Goal: Information Seeking & Learning: Learn about a topic

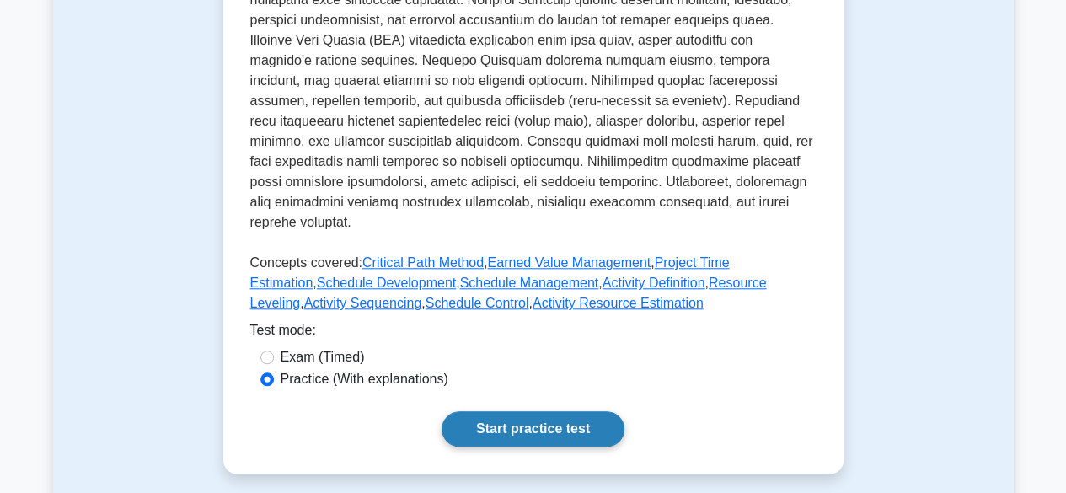
click at [540, 411] on link "Start practice test" at bounding box center [533, 428] width 183 height 35
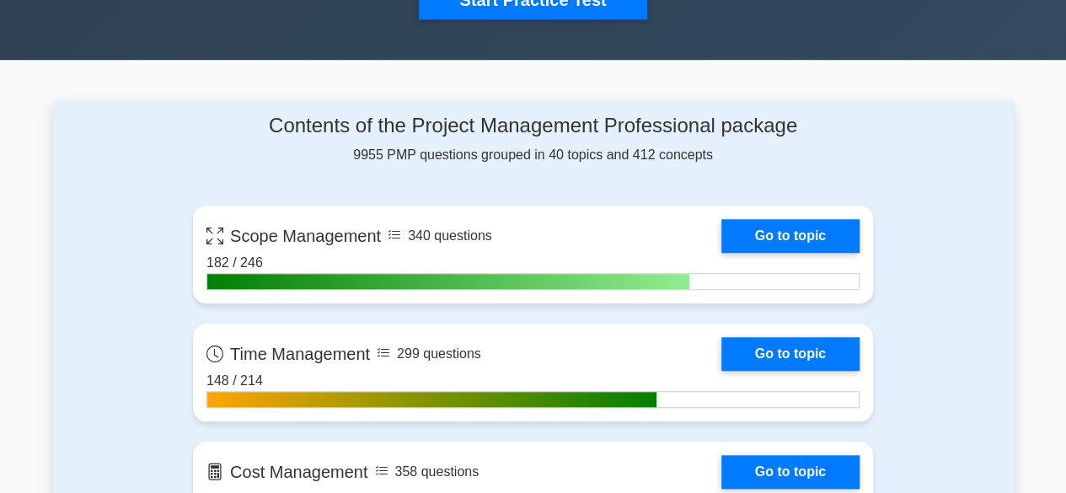
scroll to position [662, 0]
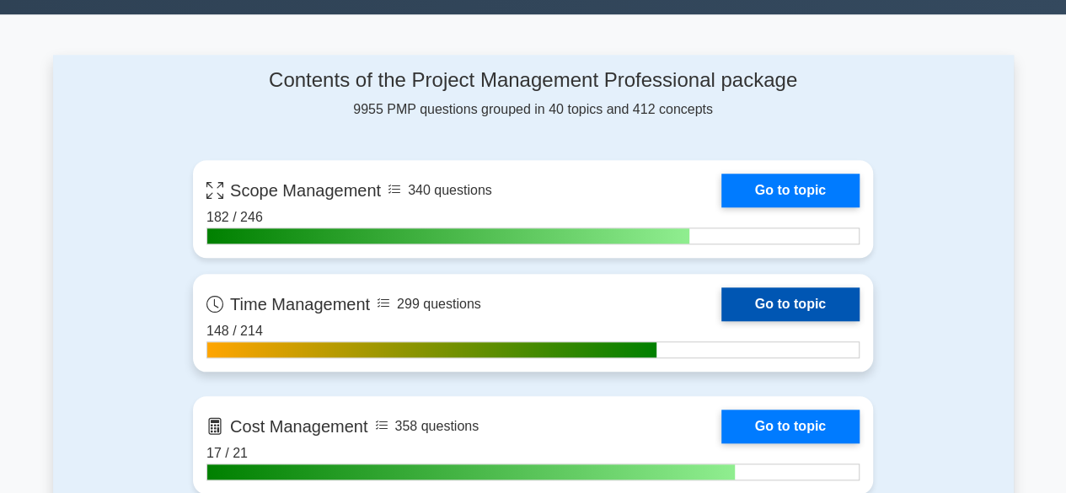
click at [774, 305] on link "Go to topic" at bounding box center [790, 304] width 138 height 34
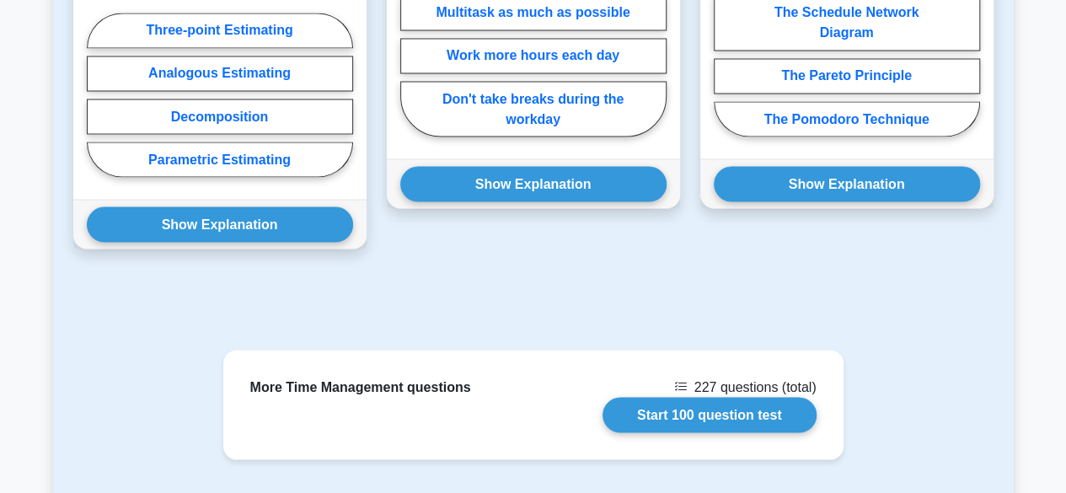
scroll to position [1516, 0]
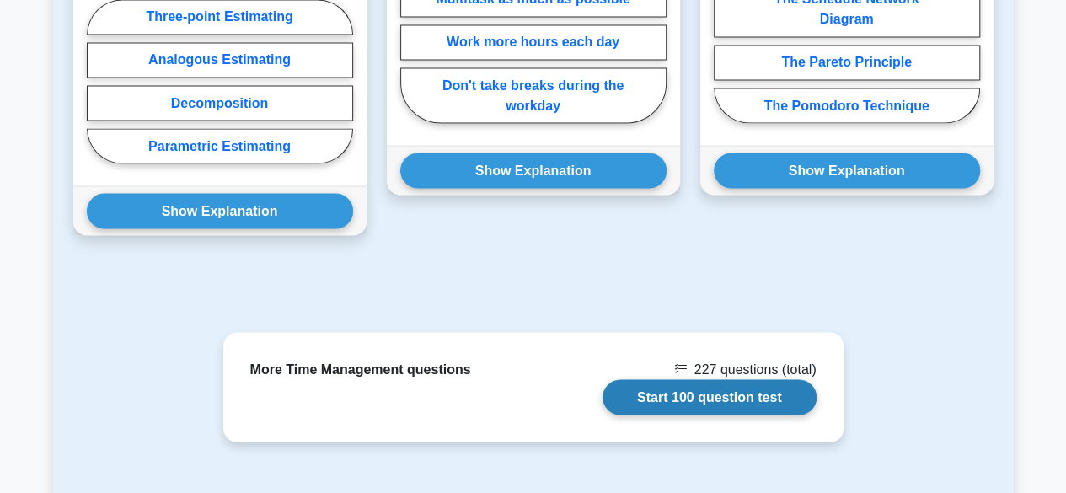
click at [694, 379] on link "Start 100 question test" at bounding box center [710, 396] width 214 height 35
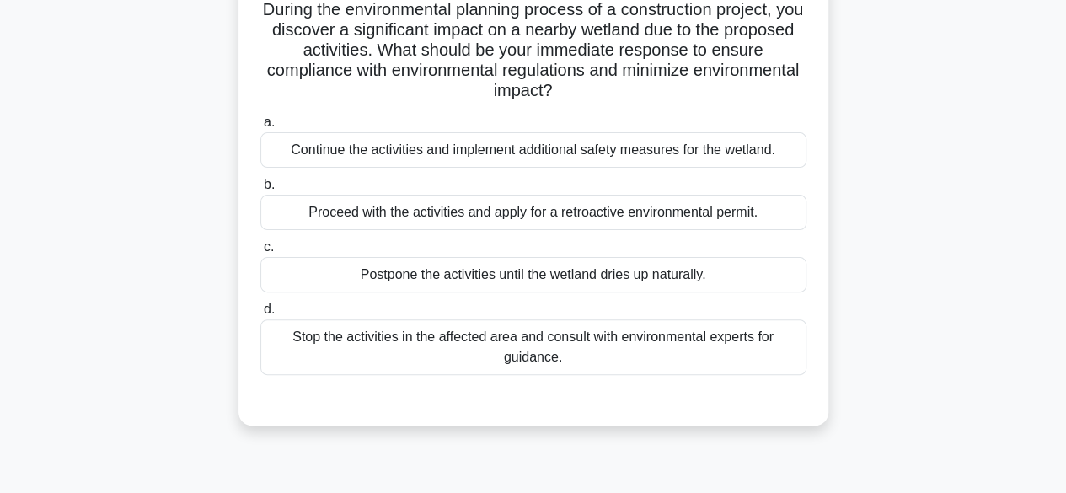
scroll to position [124, 0]
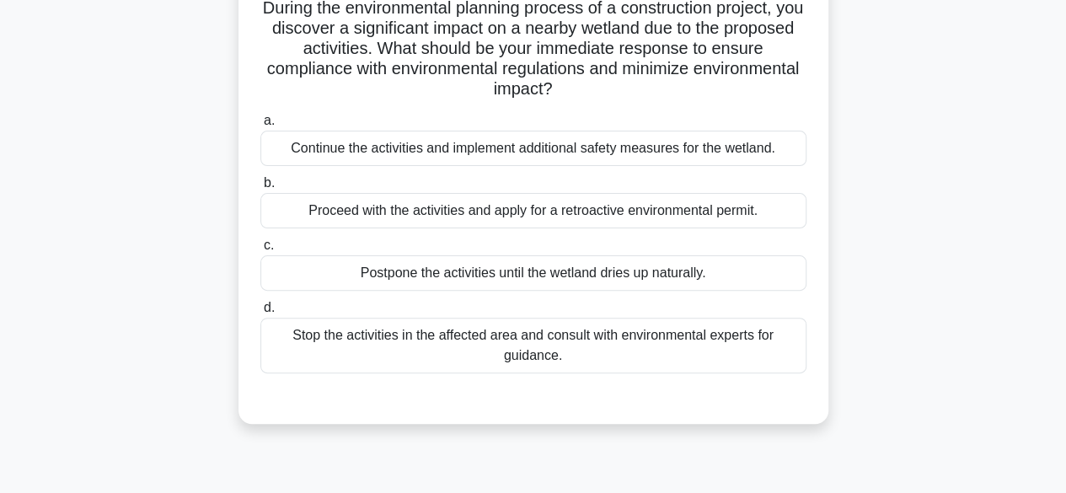
click at [722, 155] on div "Continue the activities and implement additional safety measures for the wetlan…" at bounding box center [533, 148] width 546 height 35
click at [260, 126] on input "a. Continue the activities and implement additional safety measures for the wet…" at bounding box center [260, 120] width 0 height 11
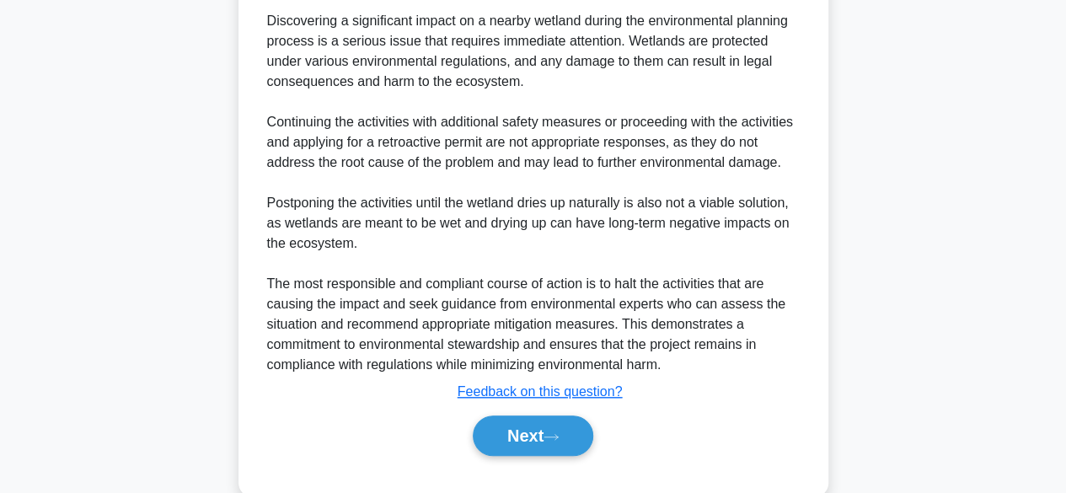
scroll to position [621, 0]
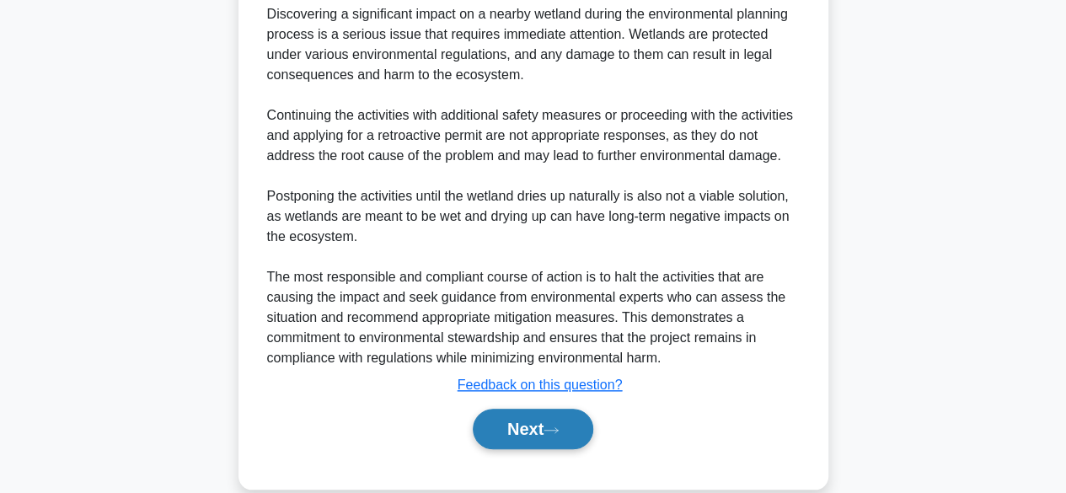
click at [583, 428] on button "Next" at bounding box center [533, 429] width 121 height 40
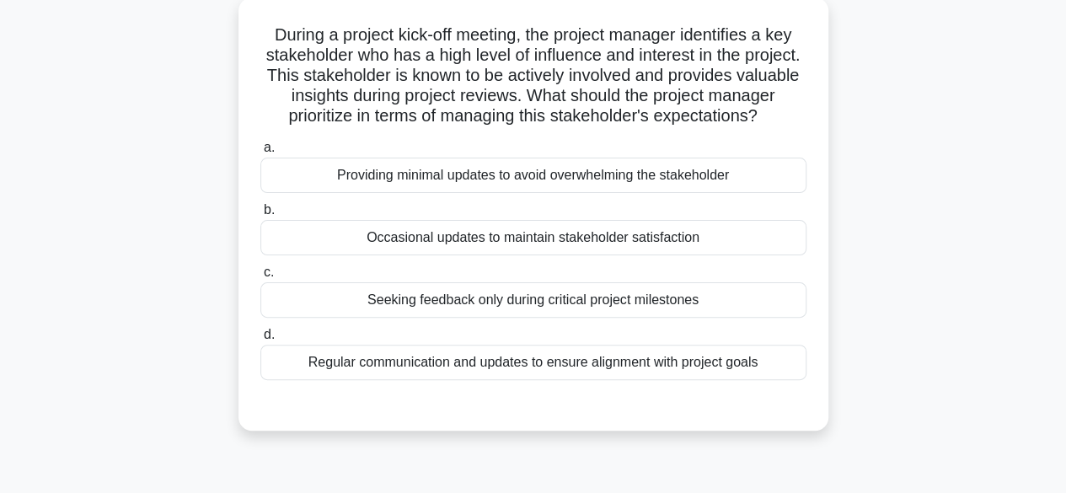
scroll to position [102, 0]
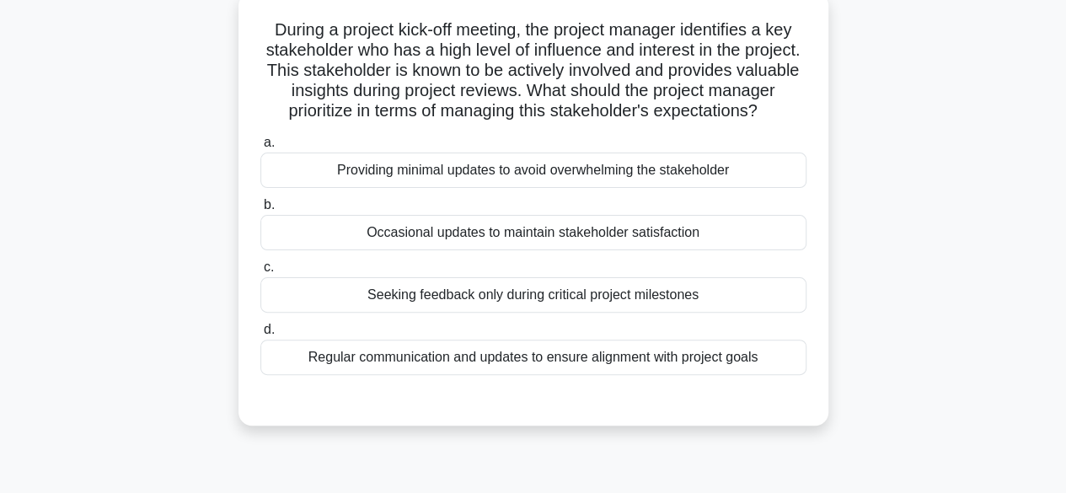
click at [654, 375] on div "Regular communication and updates to ensure alignment with project goals" at bounding box center [533, 357] width 546 height 35
click at [260, 335] on input "d. Regular communication and updates to ensure alignment with project goals" at bounding box center [260, 329] width 0 height 11
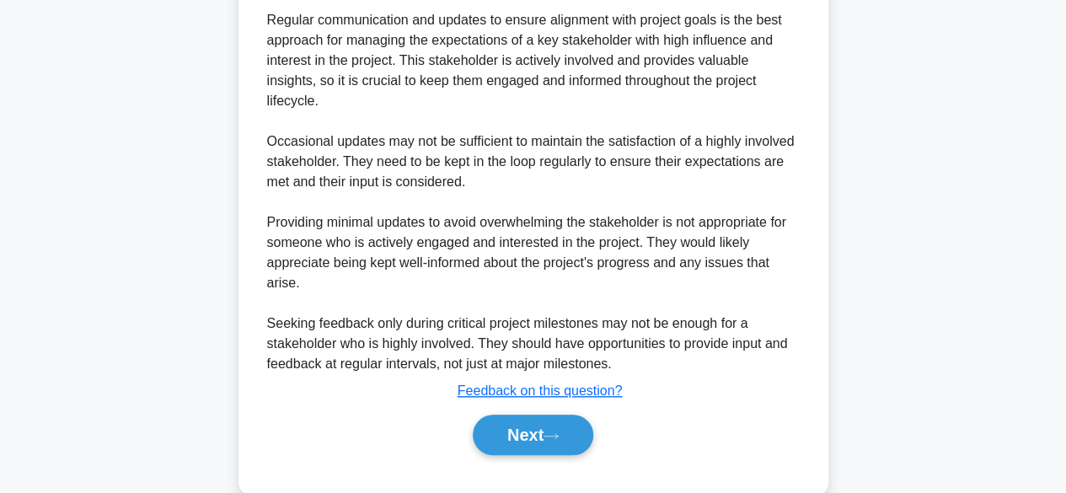
scroll to position [539, 0]
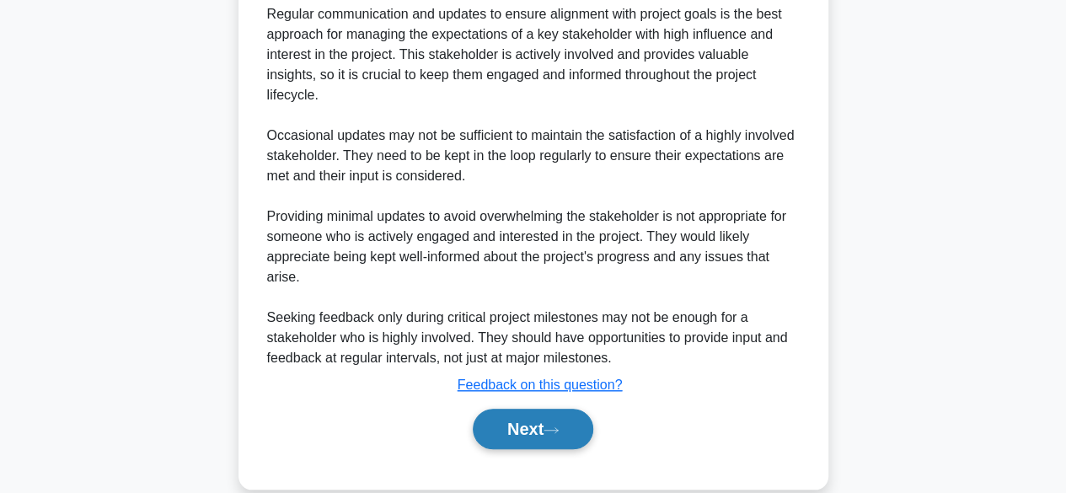
click at [583, 421] on button "Next" at bounding box center [533, 429] width 121 height 40
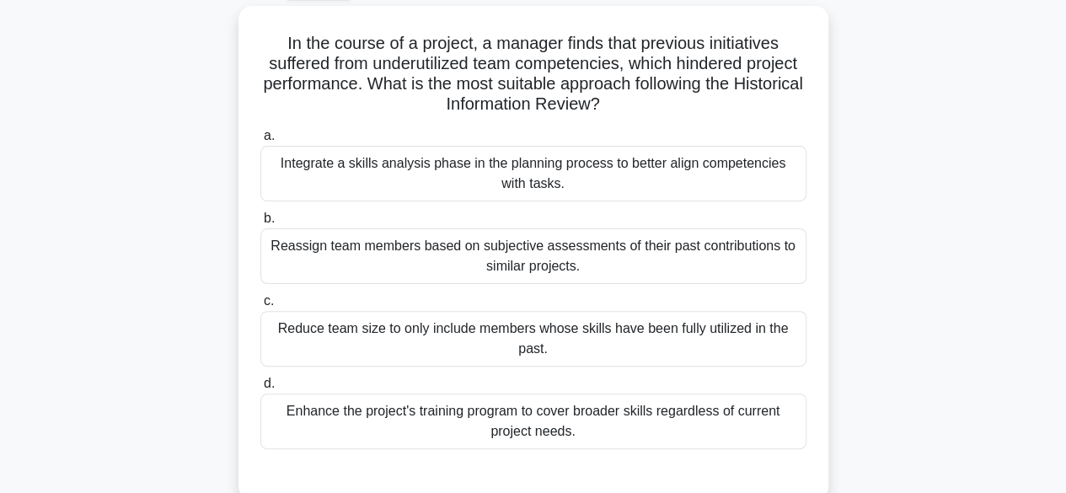
scroll to position [88, 0]
click at [748, 187] on div "Integrate a skills analysis phase in the planning process to better align compe…" at bounding box center [533, 175] width 546 height 56
click at [260, 142] on input "a. Integrate a skills analysis phase in the planning process to better align co…" at bounding box center [260, 136] width 0 height 11
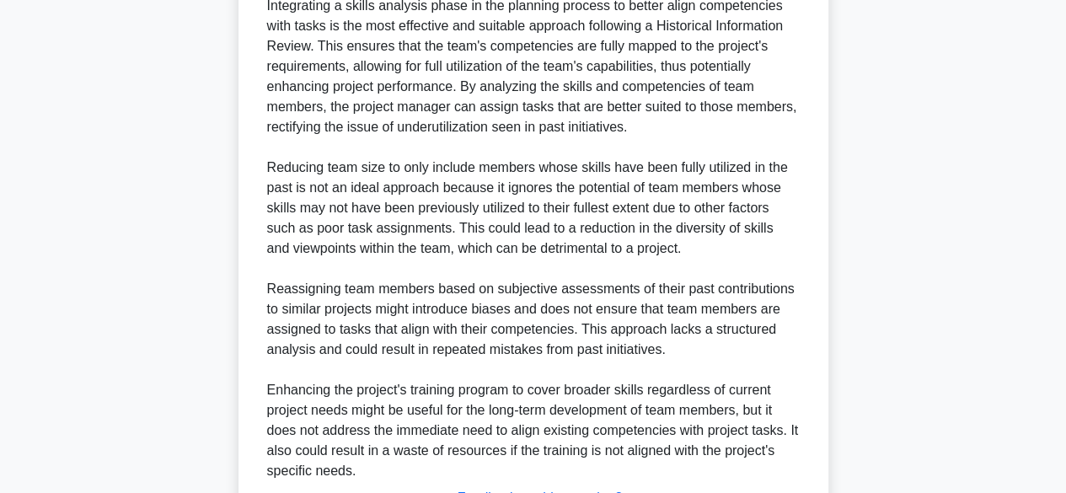
scroll to position [746, 0]
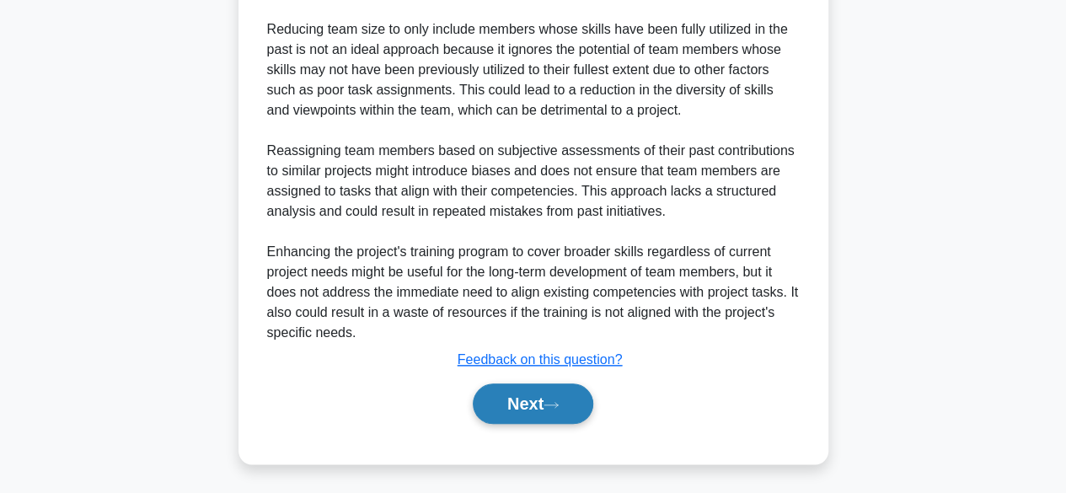
click at [554, 398] on button "Next" at bounding box center [533, 403] width 121 height 40
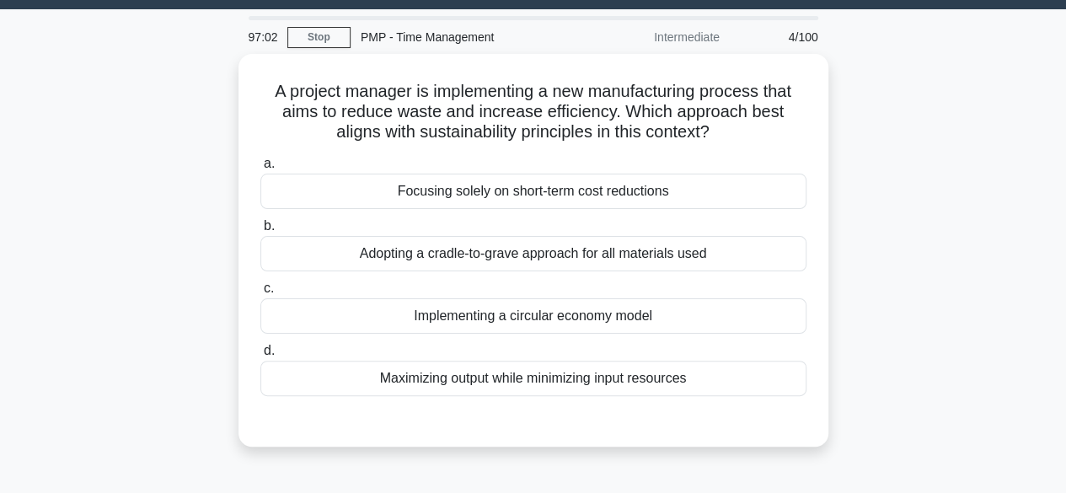
scroll to position [49, 0]
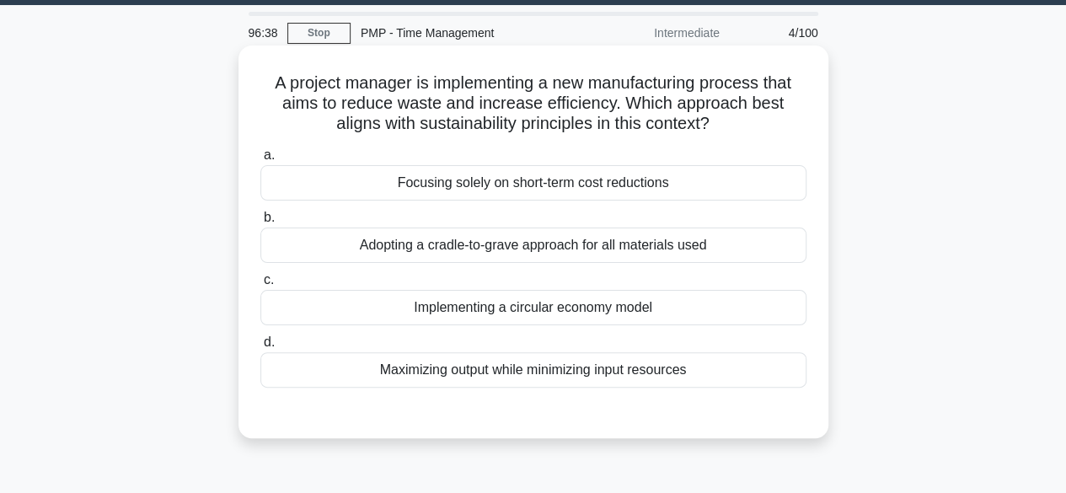
click at [595, 313] on div "Implementing a circular economy model" at bounding box center [533, 307] width 546 height 35
click at [260, 286] on input "c. Implementing a circular economy model" at bounding box center [260, 280] width 0 height 11
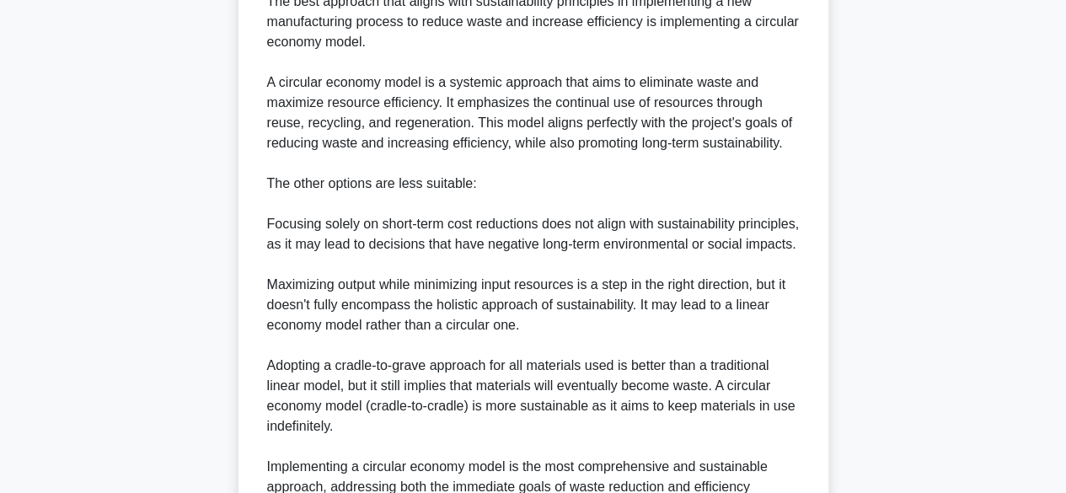
scroll to position [705, 0]
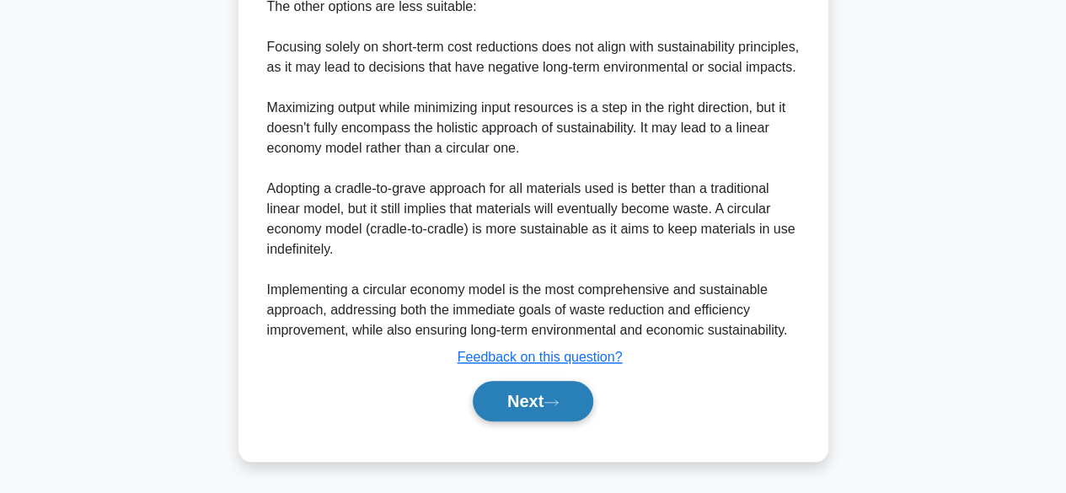
click at [564, 410] on button "Next" at bounding box center [533, 401] width 121 height 40
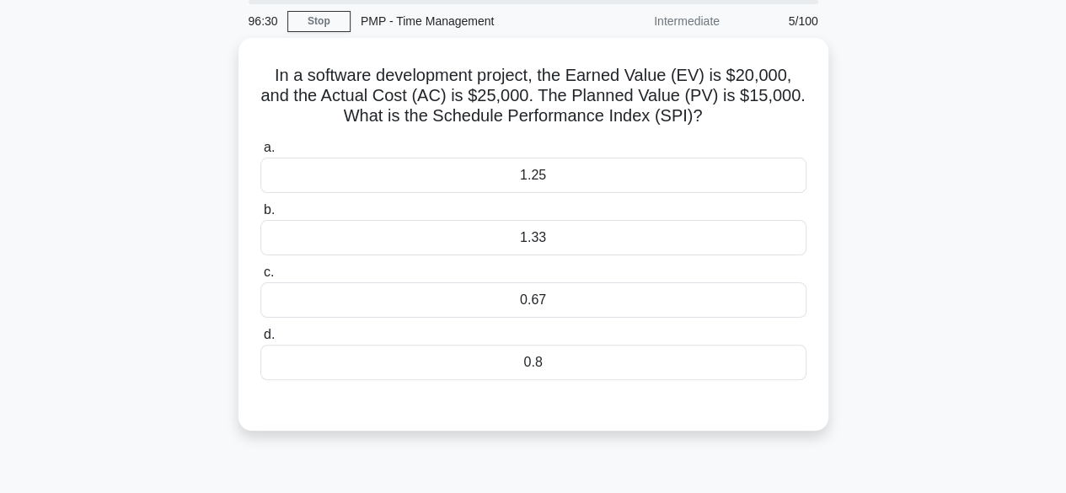
scroll to position [59, 0]
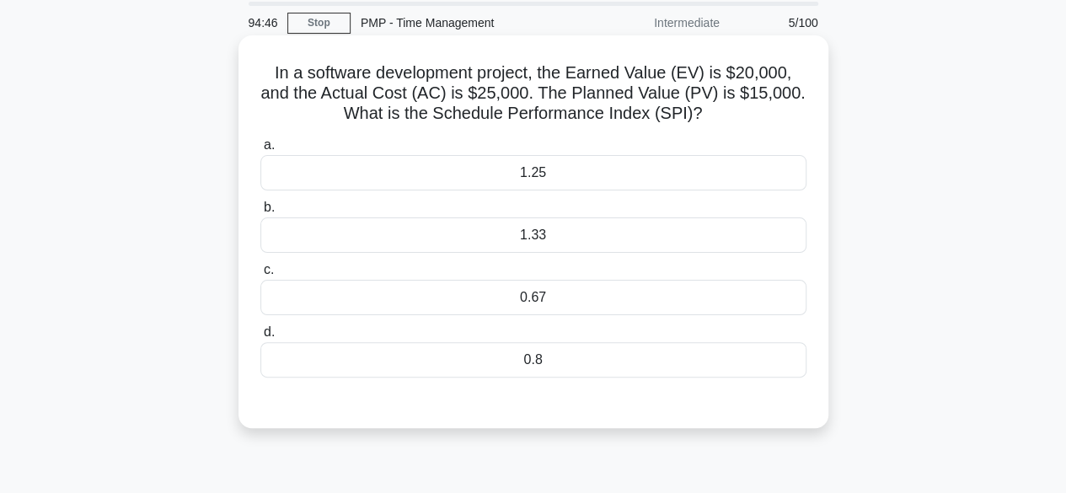
click at [550, 244] on div "1.33" at bounding box center [533, 234] width 546 height 35
click at [260, 213] on input "b. 1.33" at bounding box center [260, 207] width 0 height 11
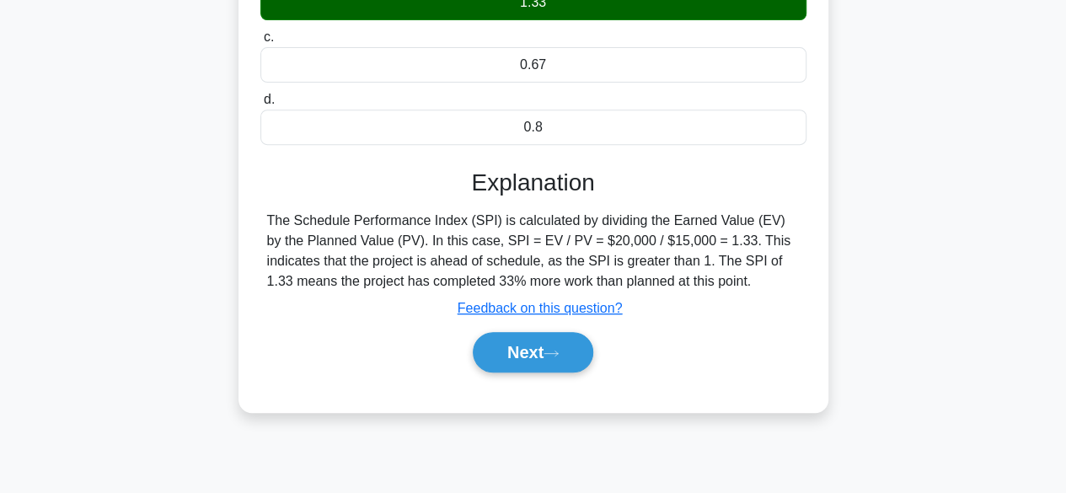
scroll to position [363, 0]
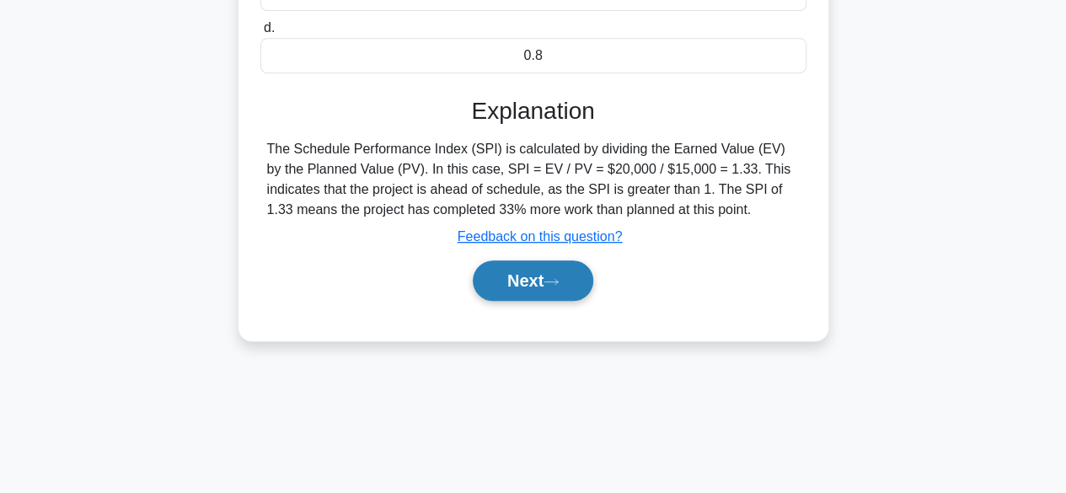
click at [534, 280] on button "Next" at bounding box center [533, 280] width 121 height 40
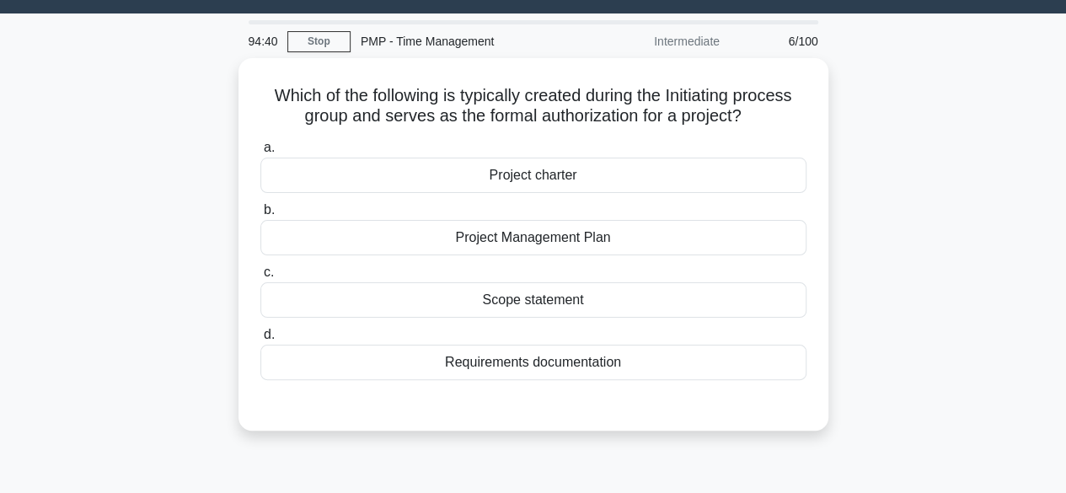
scroll to position [39, 0]
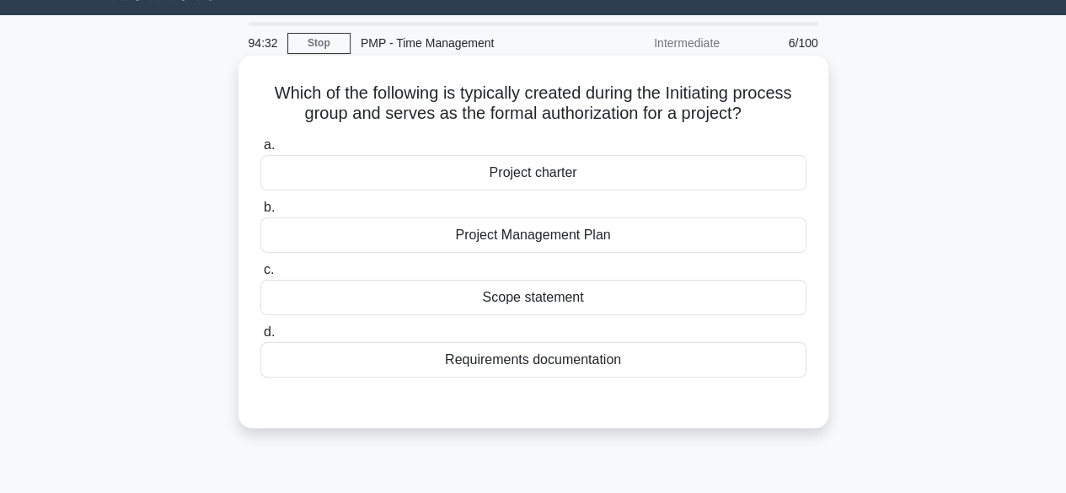
click at [635, 176] on div "Project charter" at bounding box center [533, 172] width 546 height 35
click at [260, 151] on input "a. Project charter" at bounding box center [260, 145] width 0 height 11
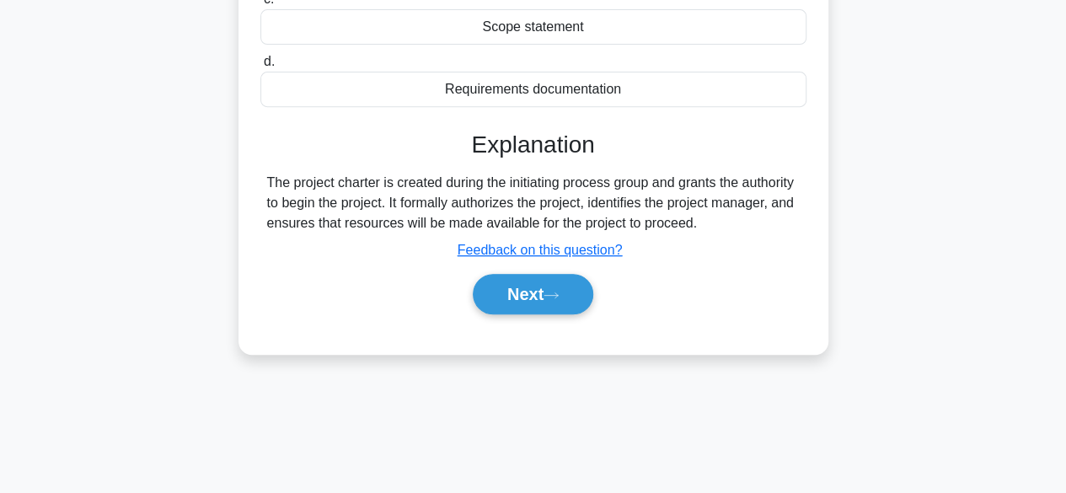
scroll to position [320, 0]
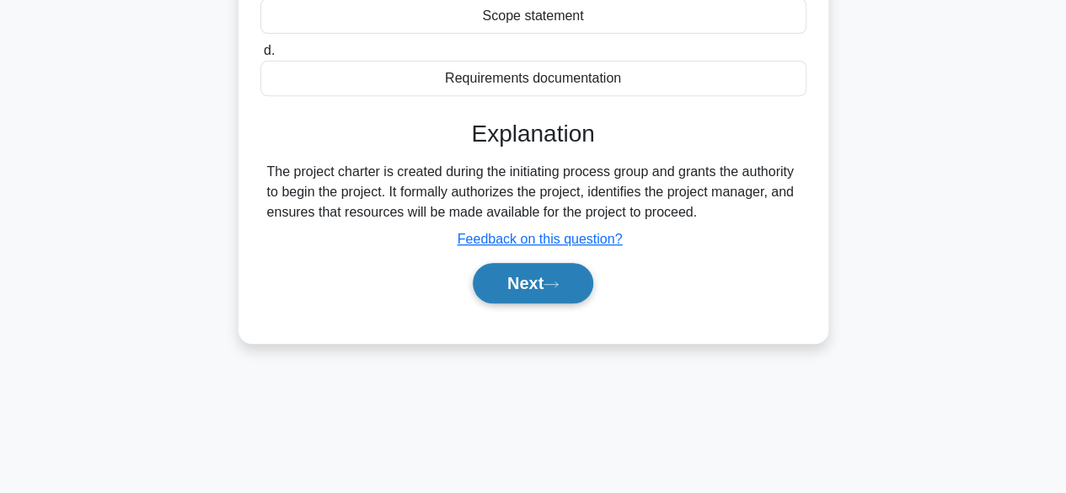
click at [517, 276] on button "Next" at bounding box center [533, 283] width 121 height 40
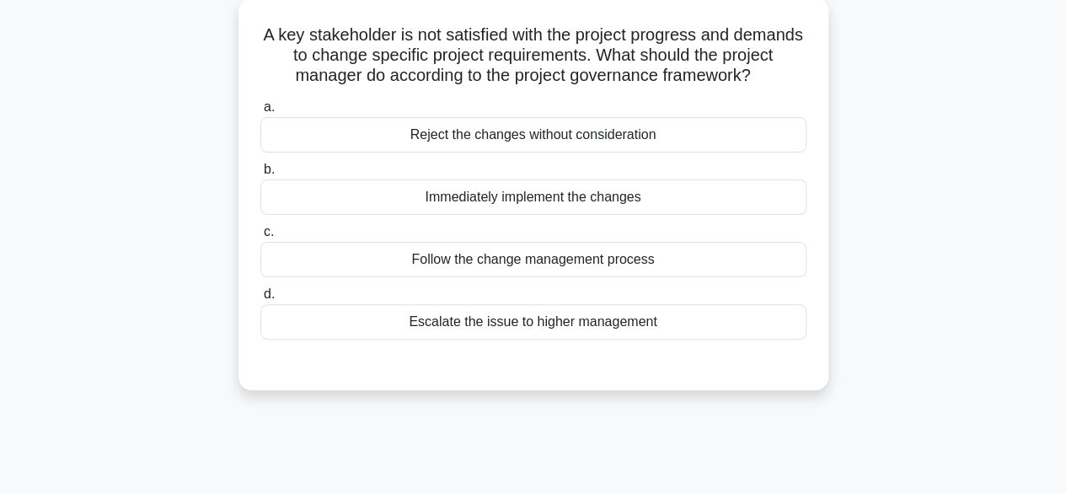
scroll to position [94, 0]
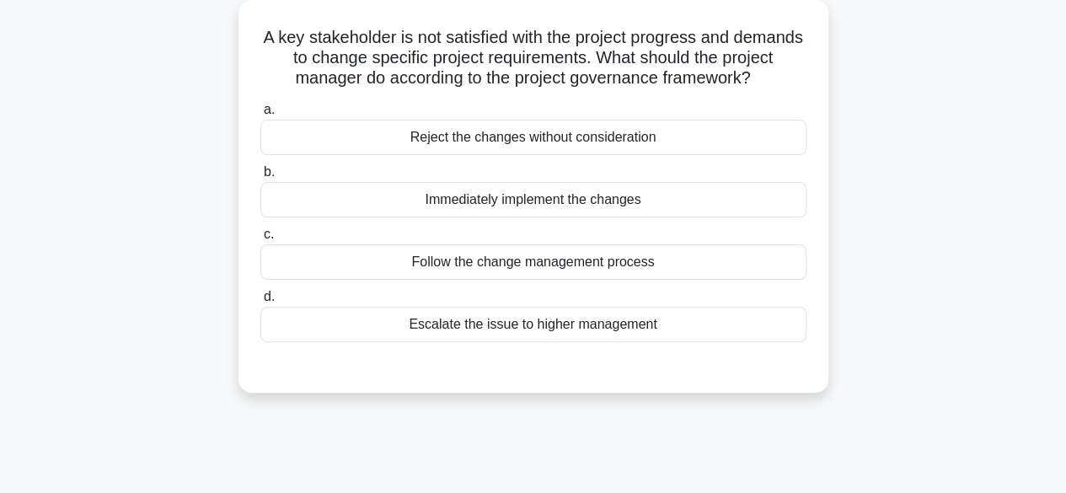
click at [710, 280] on div "Follow the change management process" at bounding box center [533, 261] width 546 height 35
click at [260, 240] on input "c. Follow the change management process" at bounding box center [260, 234] width 0 height 11
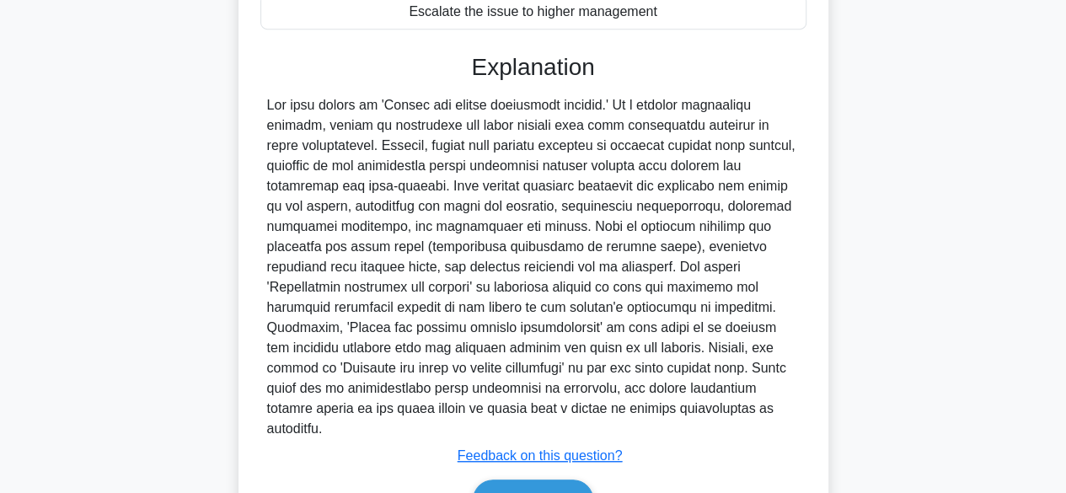
scroll to position [503, 0]
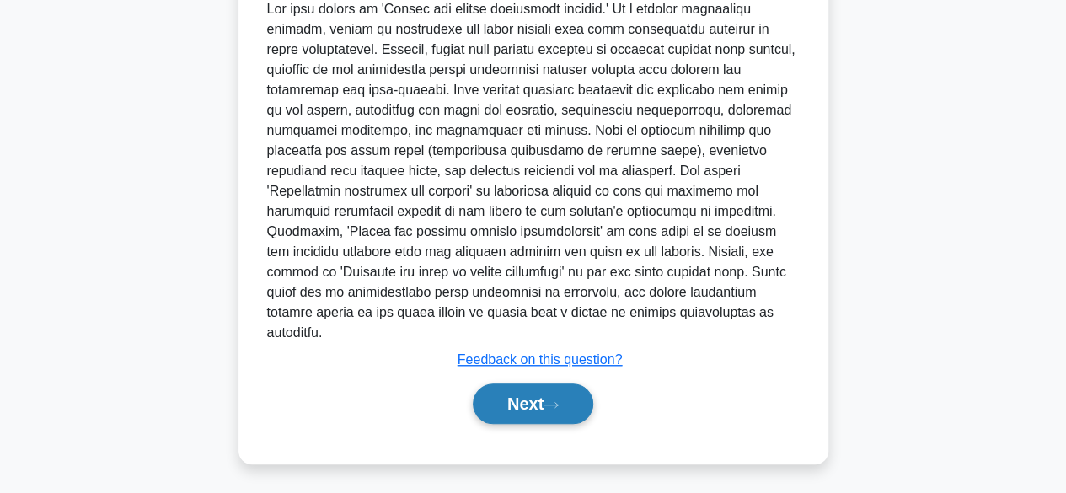
click at [548, 389] on button "Next" at bounding box center [533, 403] width 121 height 40
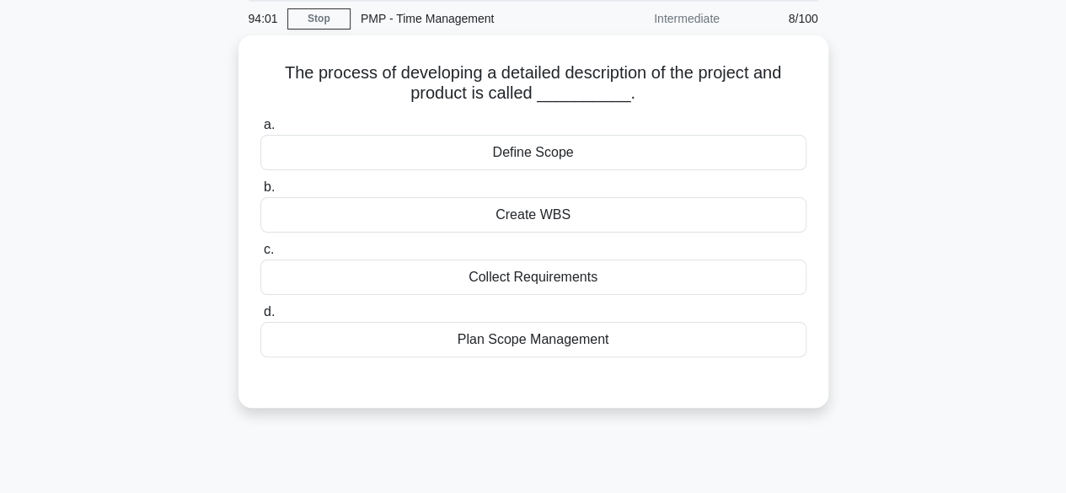
scroll to position [60, 0]
click at [528, 159] on div "Define Scope" at bounding box center [533, 151] width 546 height 35
click at [260, 130] on input "a. Define Scope" at bounding box center [260, 124] width 0 height 11
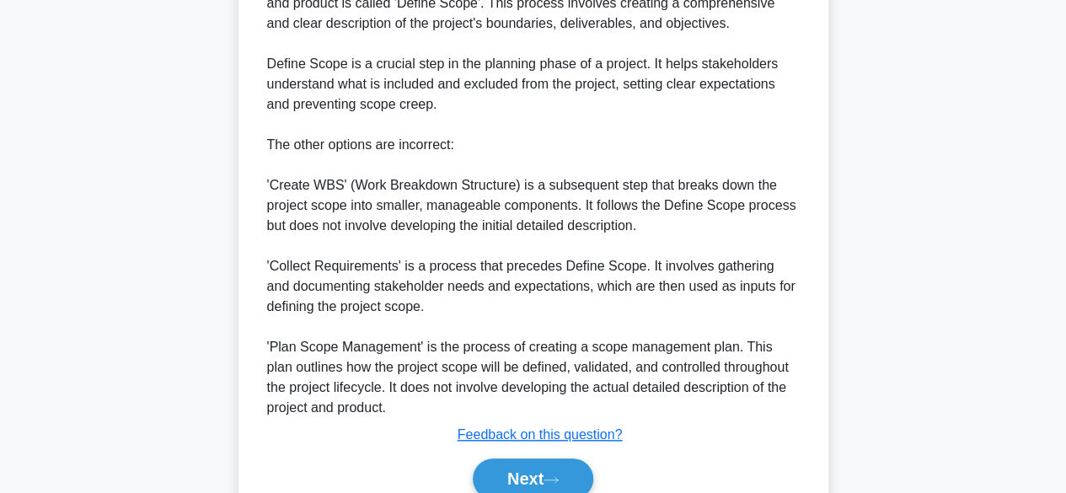
scroll to position [561, 0]
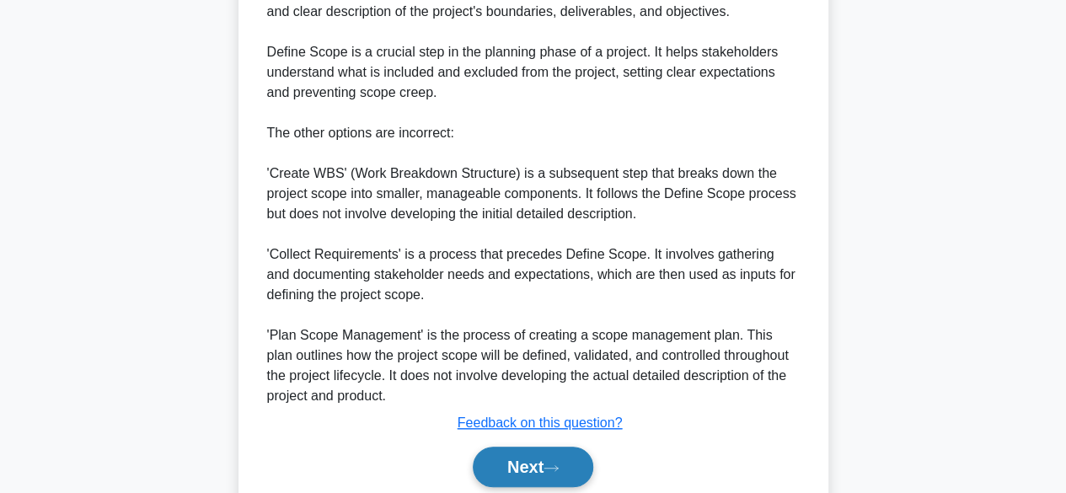
click at [555, 465] on icon at bounding box center [551, 468] width 15 height 9
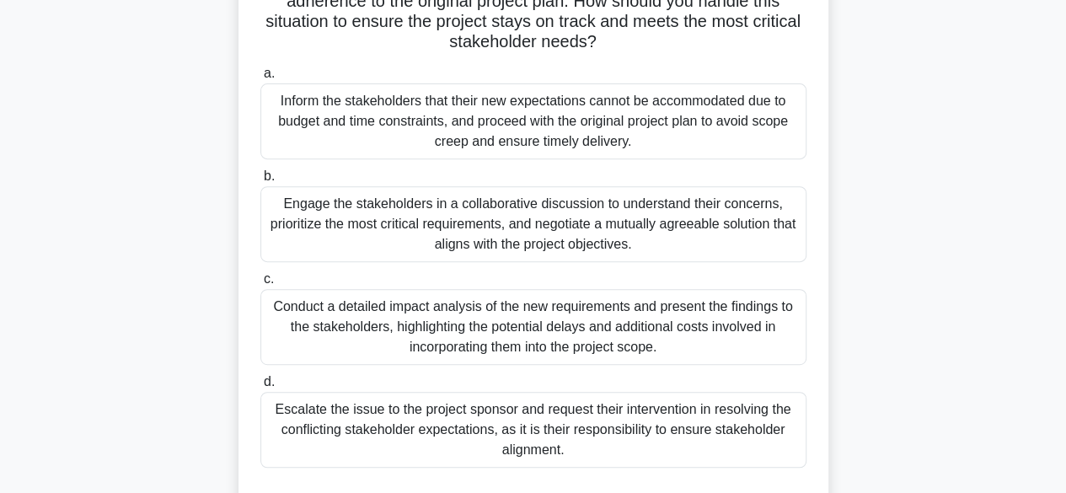
scroll to position [257, 0]
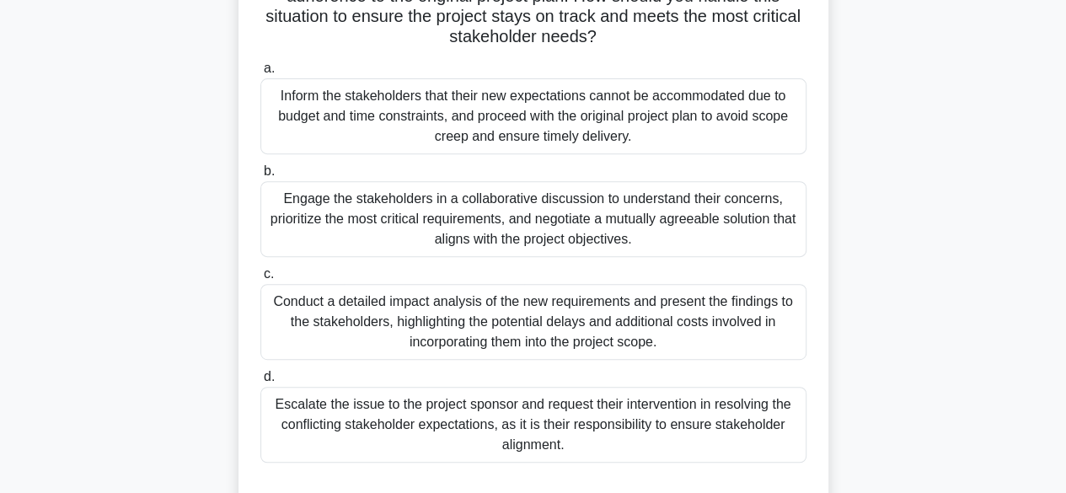
click at [635, 239] on div "Engage the stakeholders in a collaborative discussion to understand their conce…" at bounding box center [533, 219] width 546 height 76
click at [260, 177] on input "b. Engage the stakeholders in a collaborative discussion to understand their co…" at bounding box center [260, 171] width 0 height 11
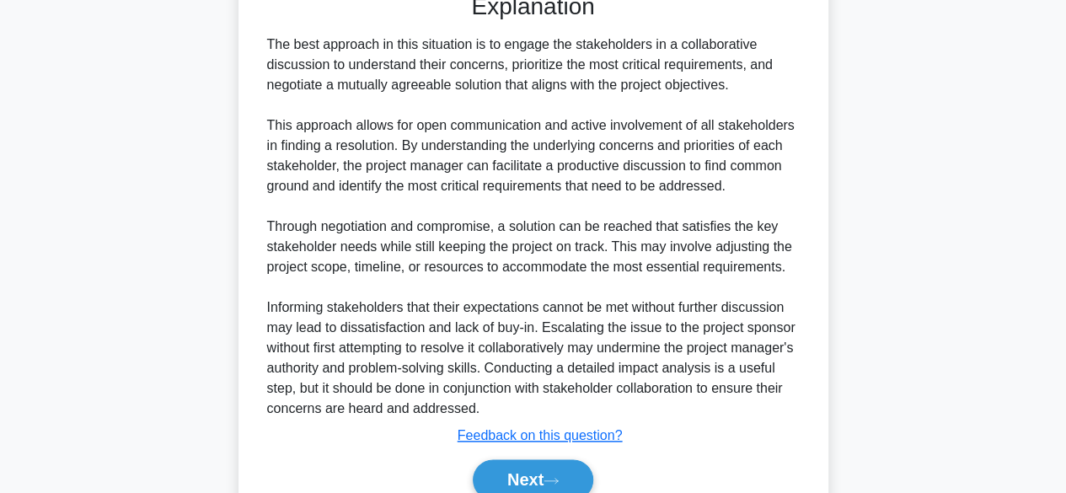
scroll to position [827, 0]
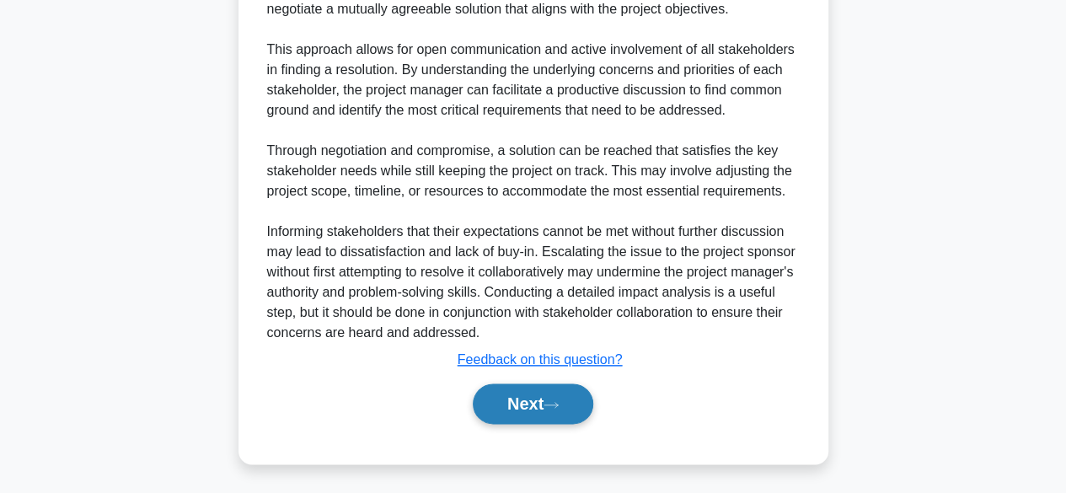
click at [539, 406] on button "Next" at bounding box center [533, 403] width 121 height 40
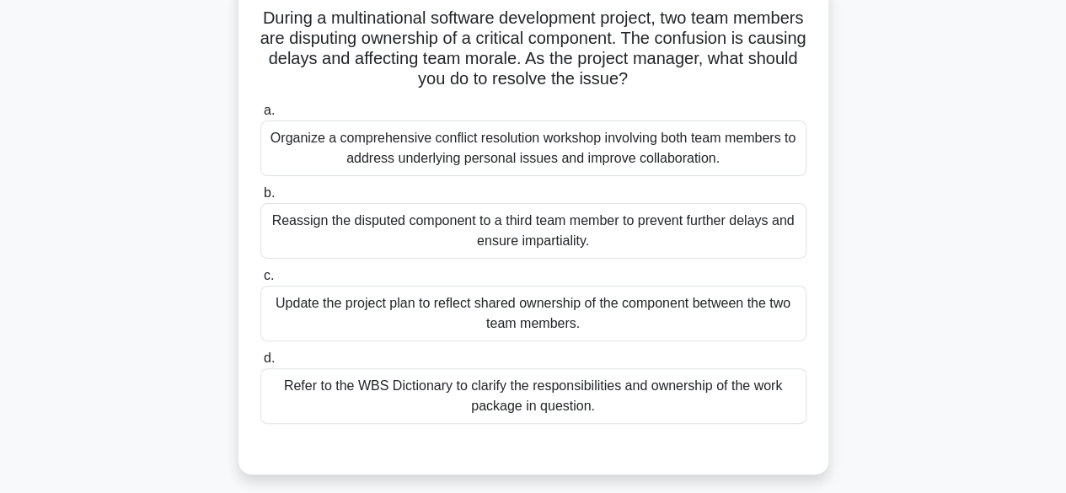
scroll to position [116, 0]
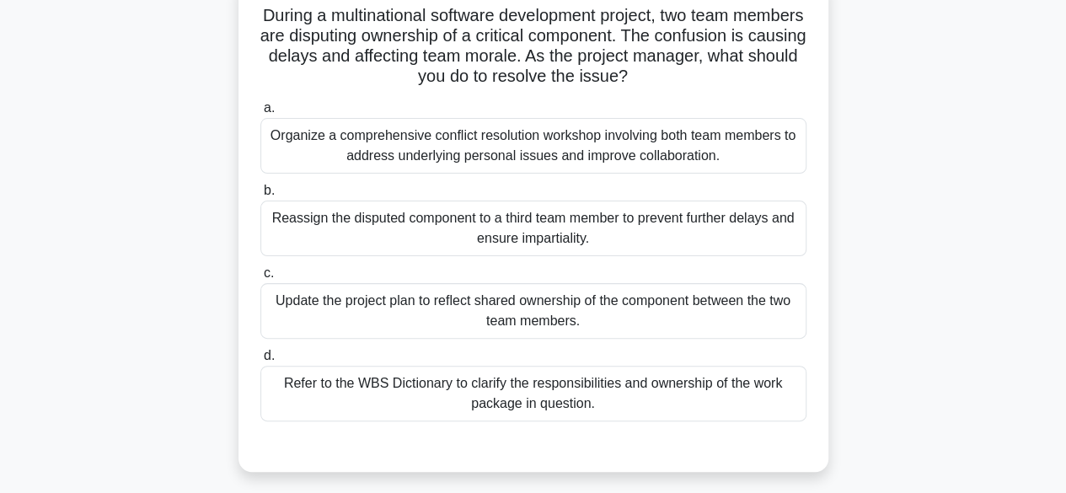
click at [755, 151] on div "Organize a comprehensive conflict resolution workshop involving both team membe…" at bounding box center [533, 146] width 546 height 56
click at [260, 114] on input "a. Organize a comprehensive conflict resolution workshop involving both team me…" at bounding box center [260, 108] width 0 height 11
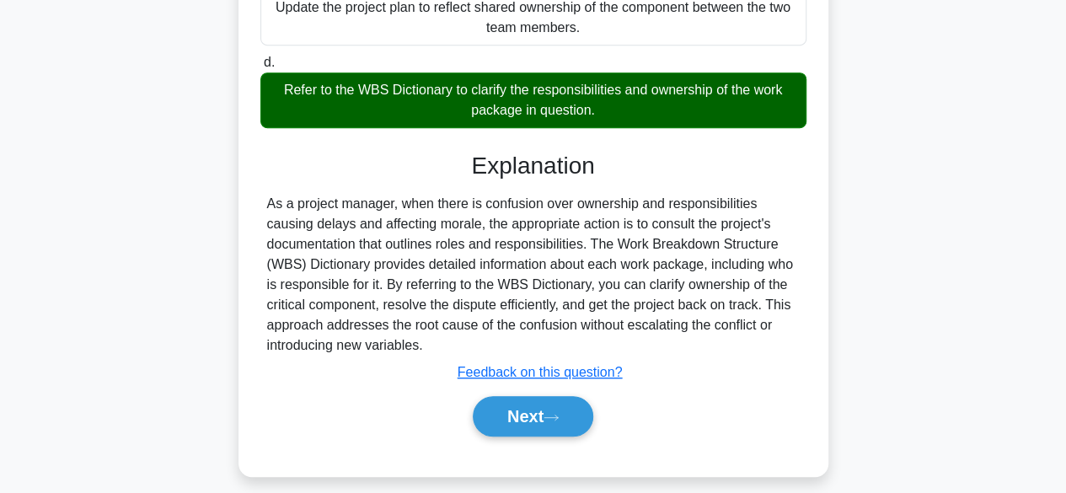
scroll to position [420, 0]
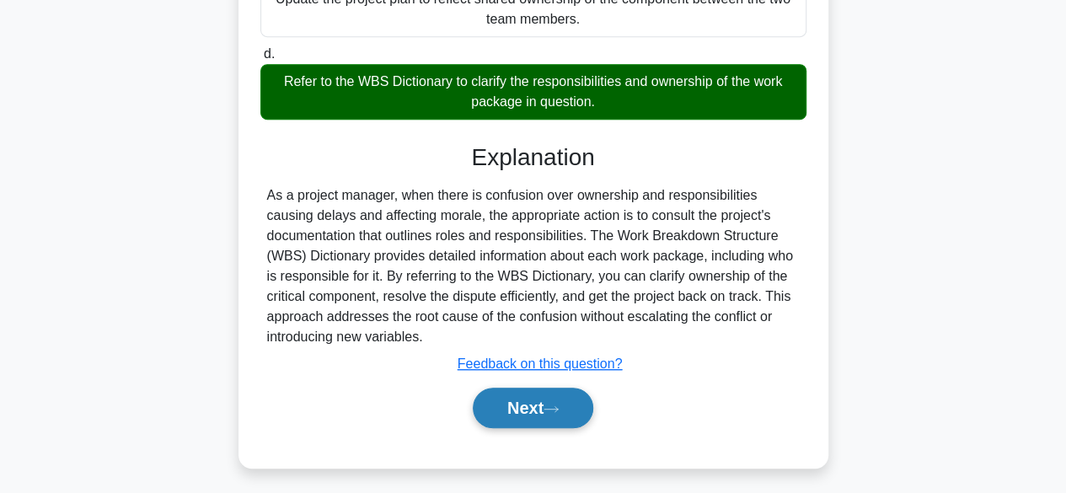
click at [576, 390] on button "Next" at bounding box center [533, 408] width 121 height 40
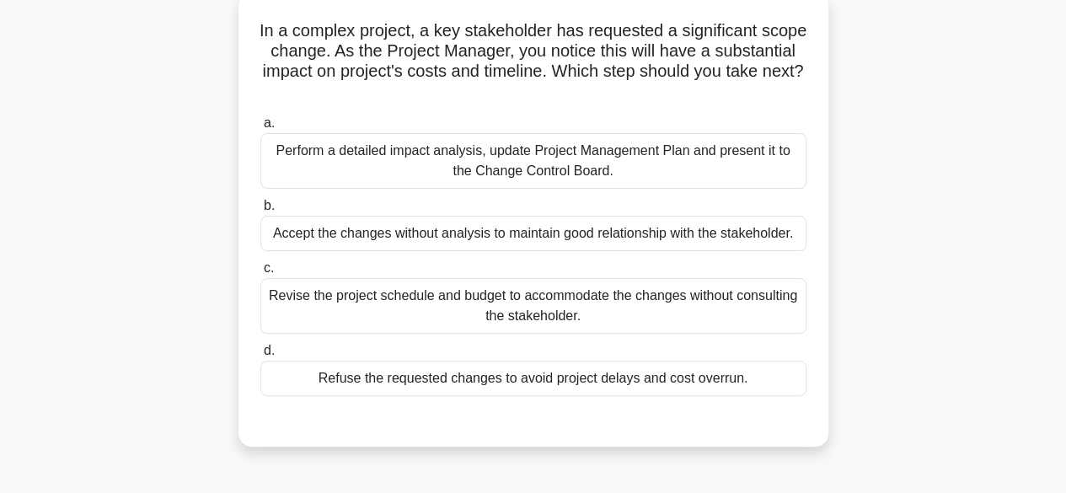
scroll to position [106, 0]
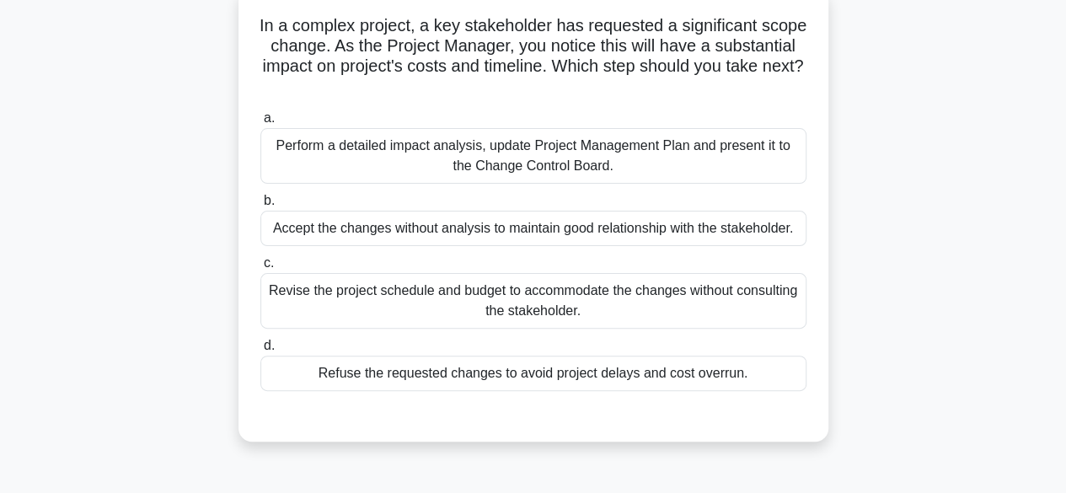
click at [650, 171] on div "Perform a detailed impact analysis, update Project Management Plan and present …" at bounding box center [533, 156] width 546 height 56
click at [260, 124] on input "a. Perform a detailed impact analysis, update Project Management Plan and prese…" at bounding box center [260, 118] width 0 height 11
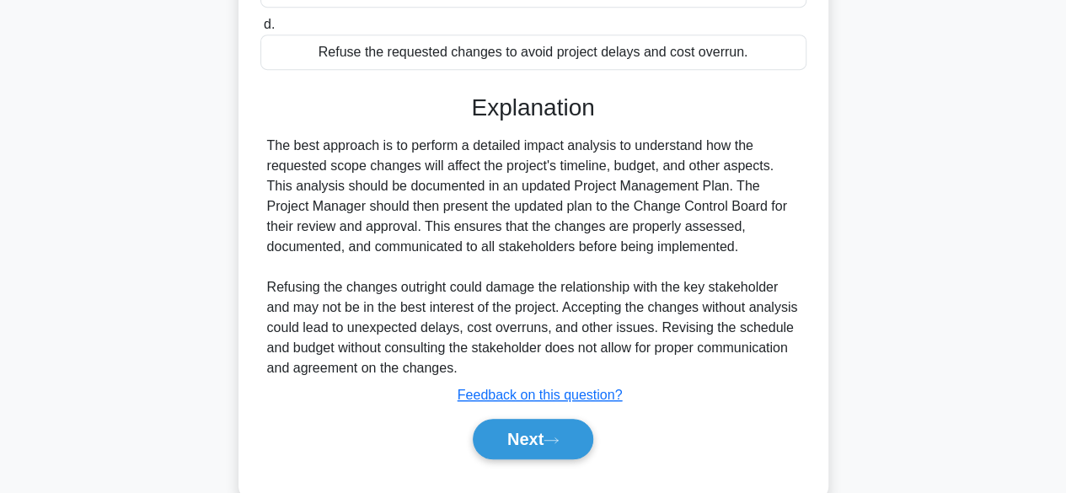
scroll to position [463, 0]
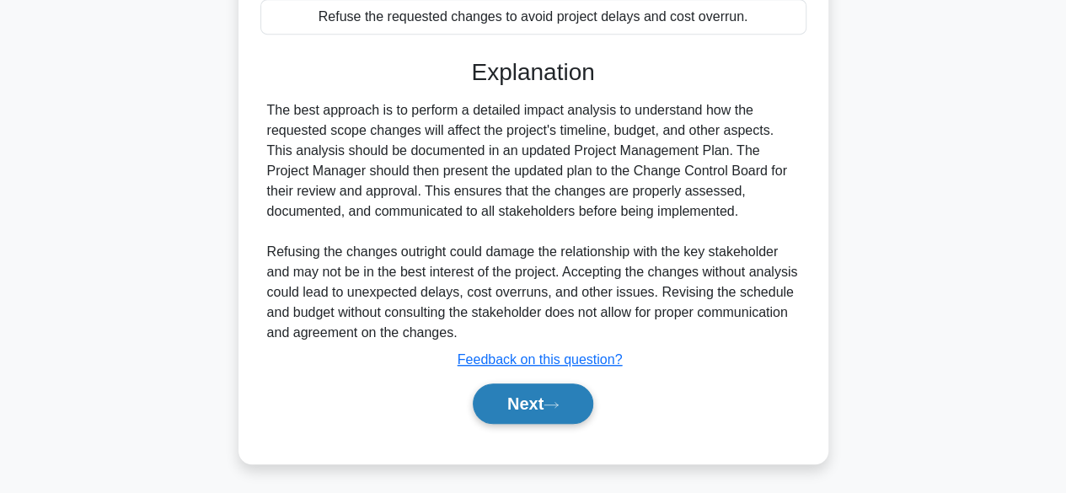
click at [538, 397] on button "Next" at bounding box center [533, 403] width 121 height 40
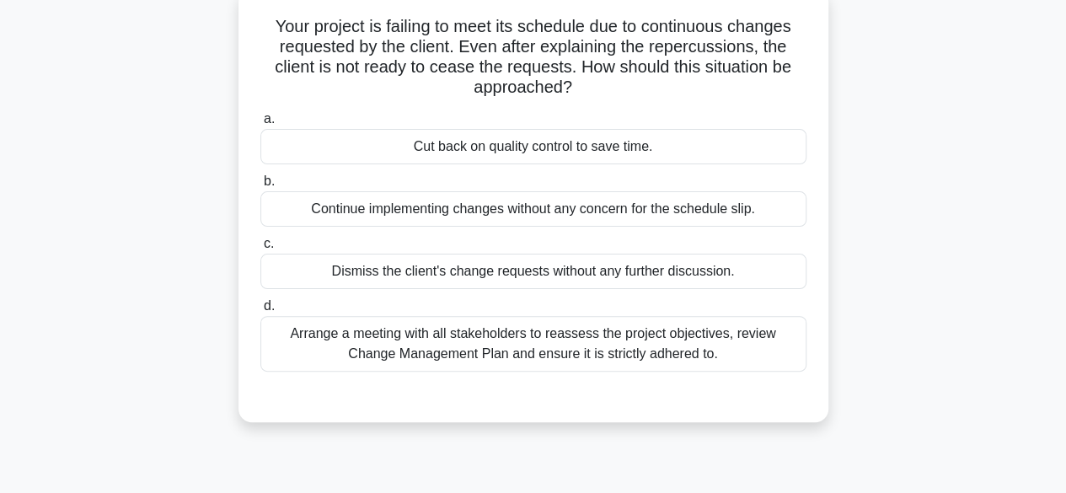
scroll to position [103, 0]
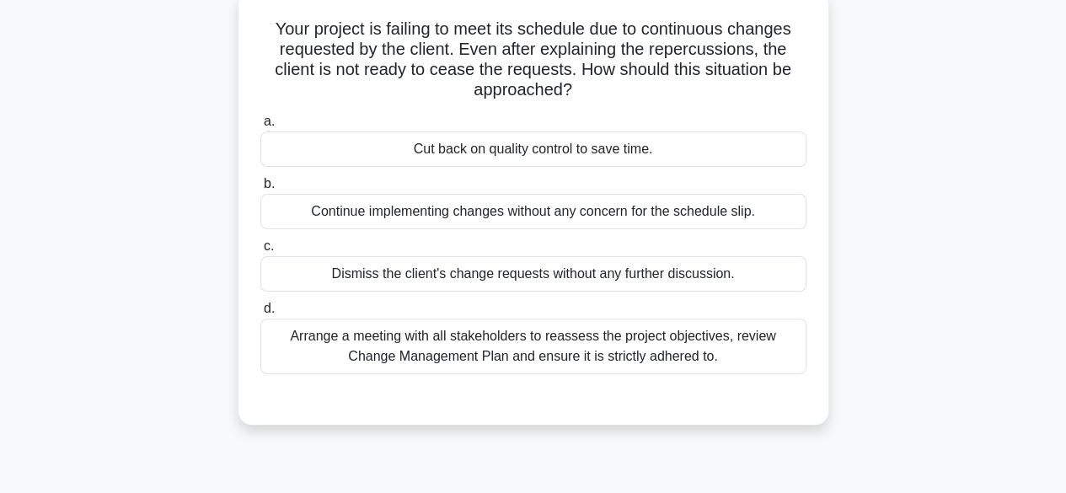
click at [757, 346] on div "Arrange a meeting with all stakeholders to reassess the project objectives, rev…" at bounding box center [533, 347] width 546 height 56
click at [260, 314] on input "d. Arrange a meeting with all stakeholders to reassess the project objectives, …" at bounding box center [260, 308] width 0 height 11
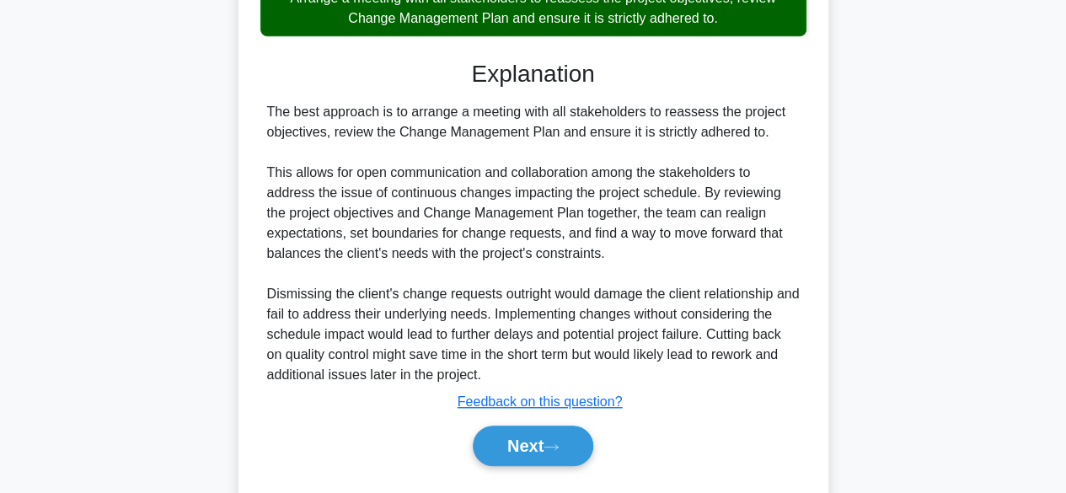
scroll to position [464, 0]
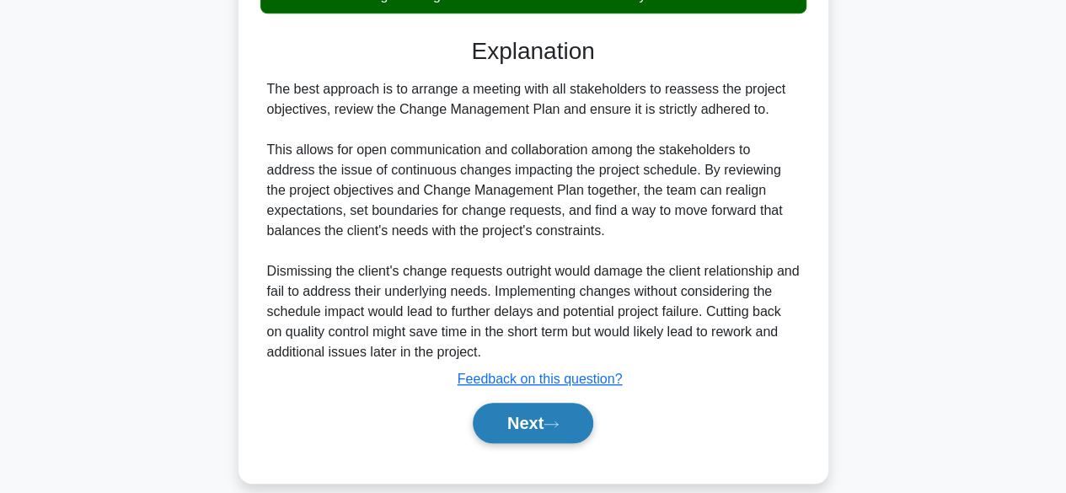
click at [544, 430] on button "Next" at bounding box center [533, 423] width 121 height 40
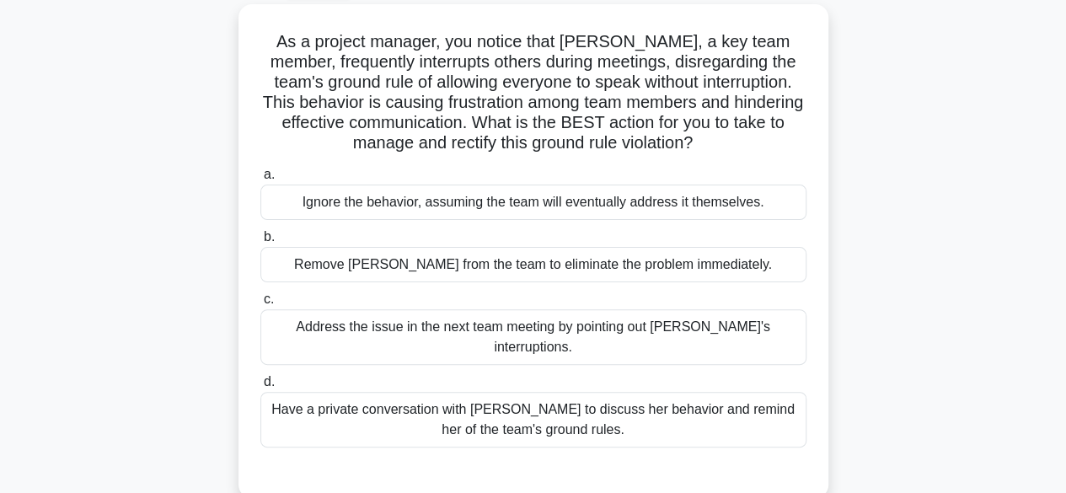
scroll to position [95, 0]
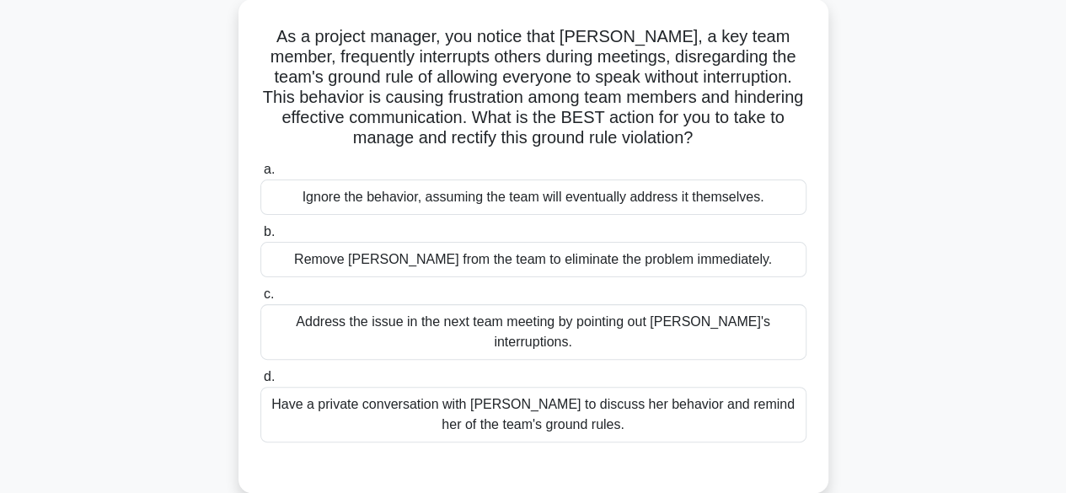
click at [710, 402] on div "Have a private conversation with Rachel to discuss her behavior and remind her …" at bounding box center [533, 415] width 546 height 56
click at [260, 383] on input "d. Have a private conversation with Rachel to discuss her behavior and remind h…" at bounding box center [260, 377] width 0 height 11
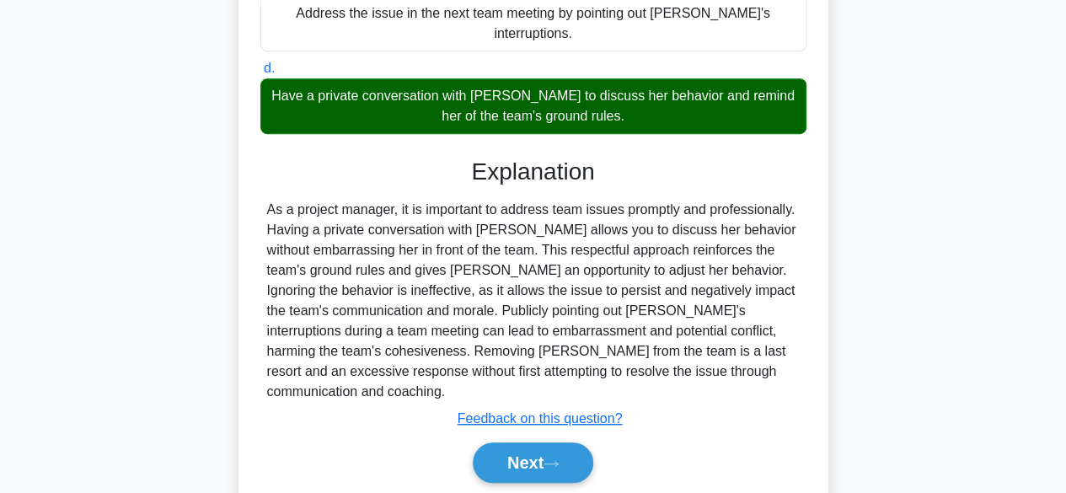
scroll to position [422, 0]
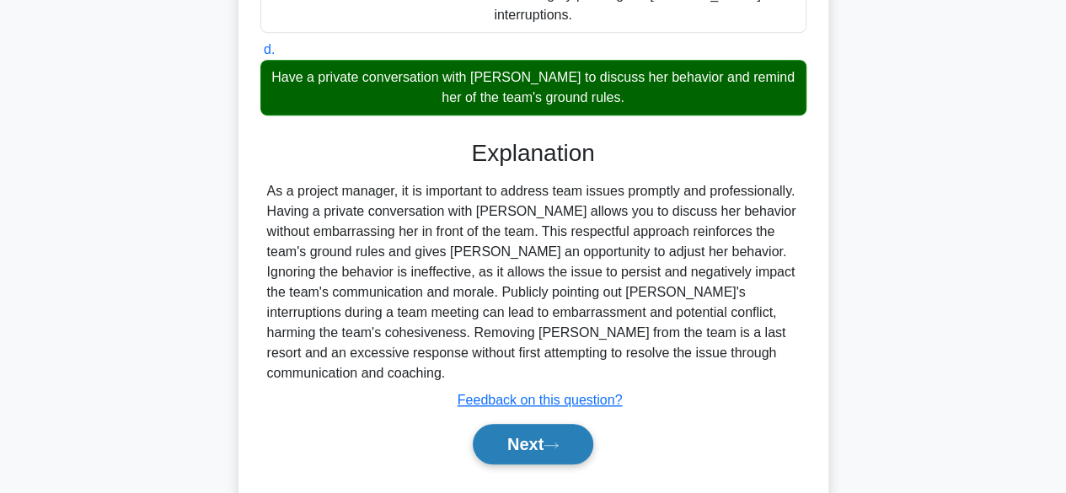
click at [566, 424] on button "Next" at bounding box center [533, 444] width 121 height 40
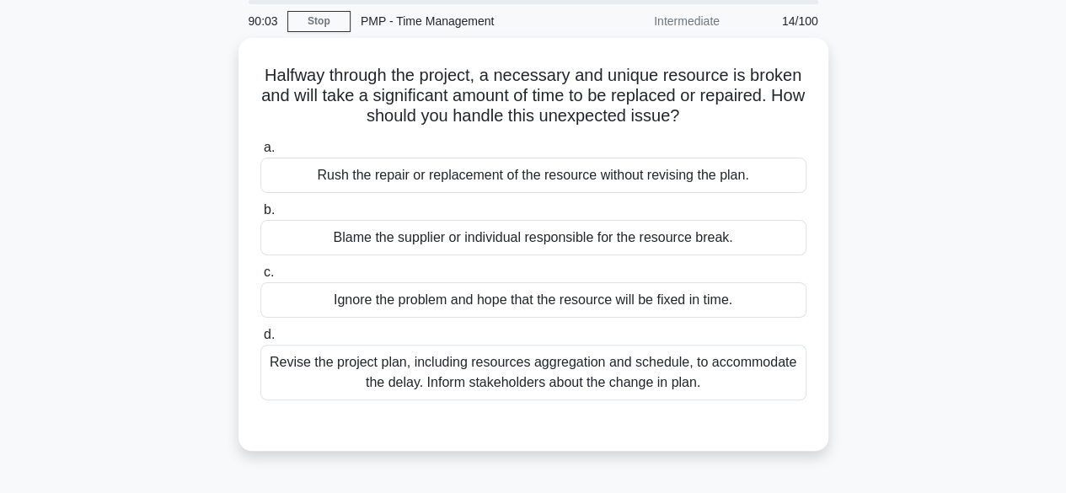
scroll to position [62, 0]
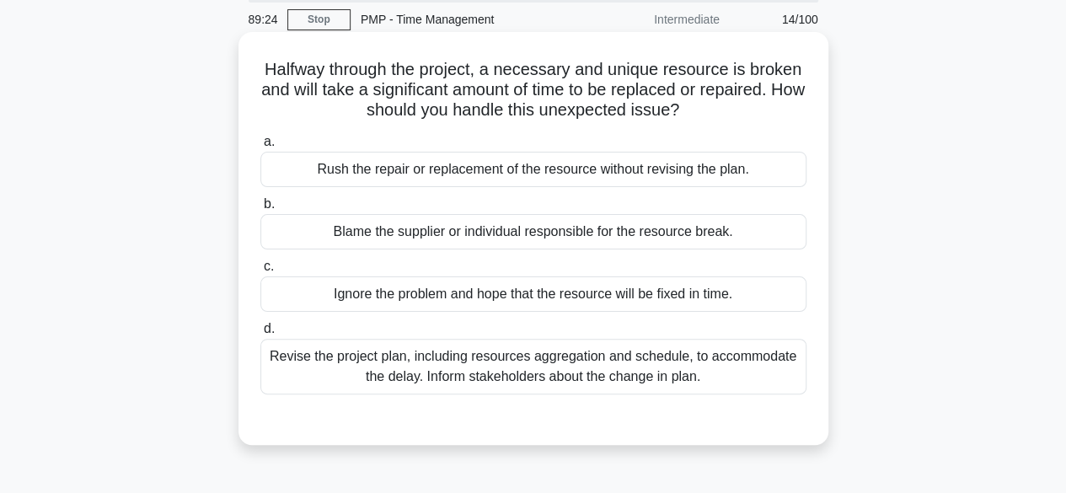
click at [730, 367] on div "Revise the project plan, including resources aggregation and schedule, to accom…" at bounding box center [533, 367] width 546 height 56
click at [260, 335] on input "d. Revise the project plan, including resources aggregation and schedule, to ac…" at bounding box center [260, 329] width 0 height 11
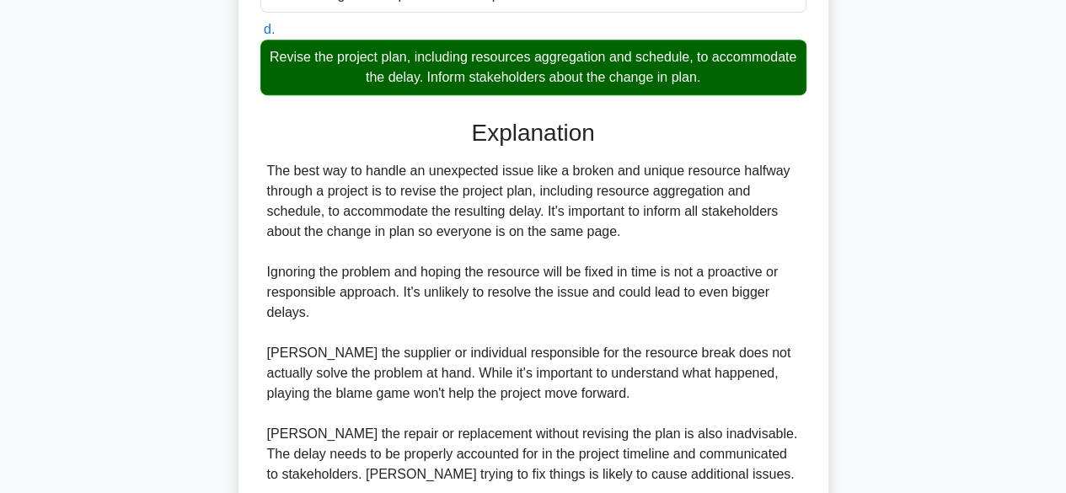
scroll to position [503, 0]
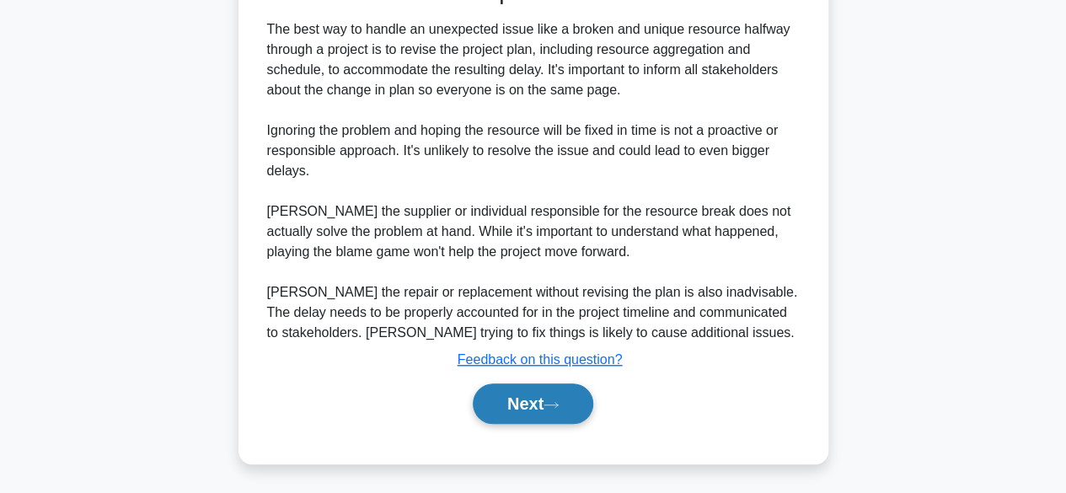
click at [566, 397] on button "Next" at bounding box center [533, 403] width 121 height 40
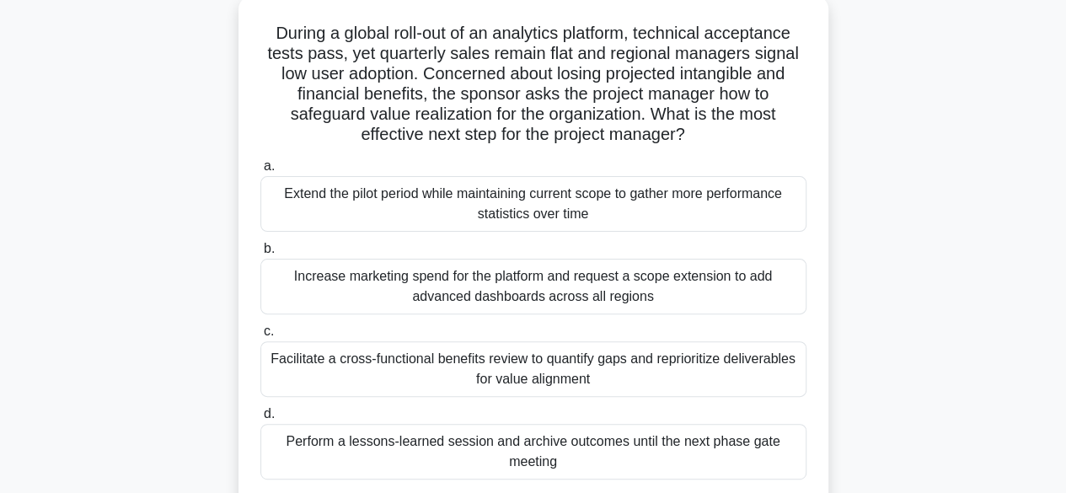
scroll to position [102, 0]
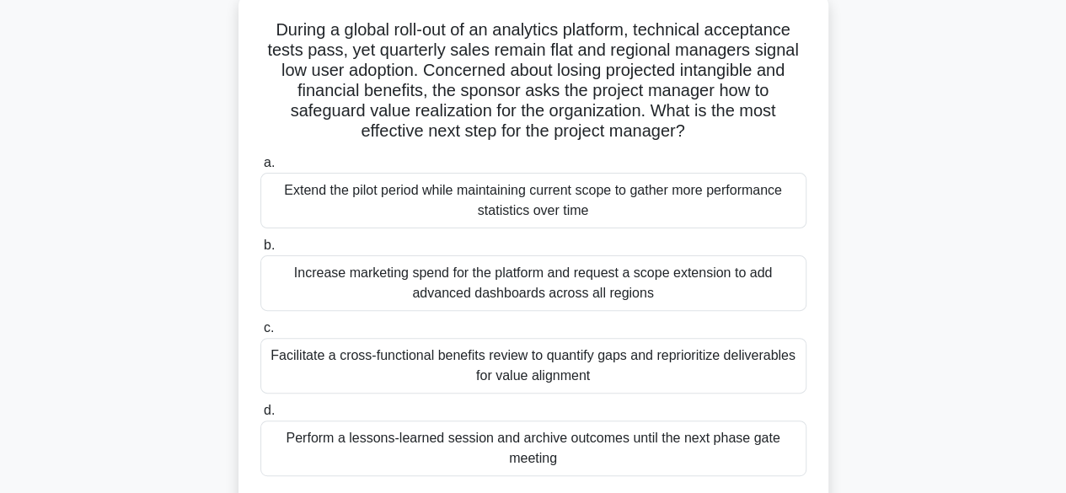
click at [694, 377] on div "Facilitate a cross-functional benefits review to quantify gaps and reprioritize…" at bounding box center [533, 366] width 546 height 56
click at [260, 334] on input "c. Facilitate a cross-functional benefits review to quantify gaps and repriorit…" at bounding box center [260, 328] width 0 height 11
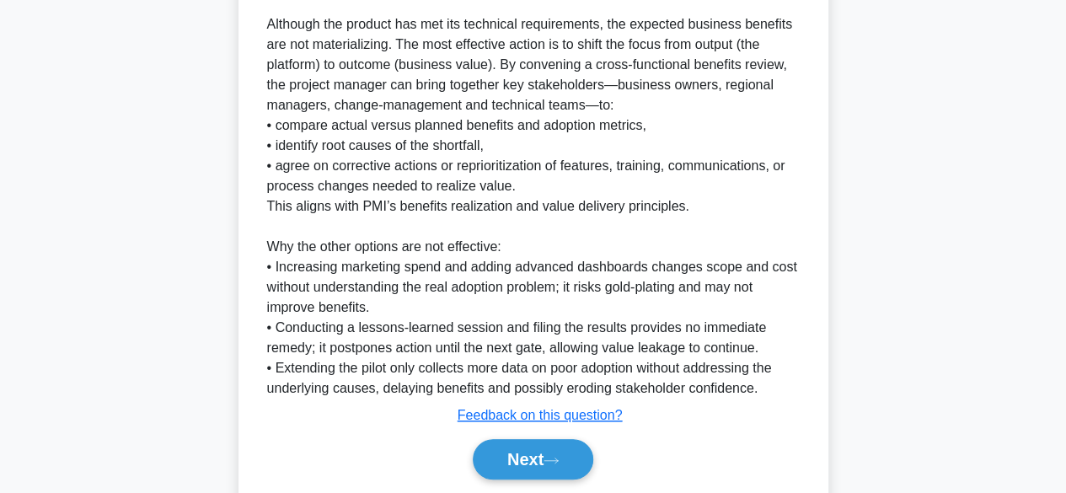
scroll to position [647, 0]
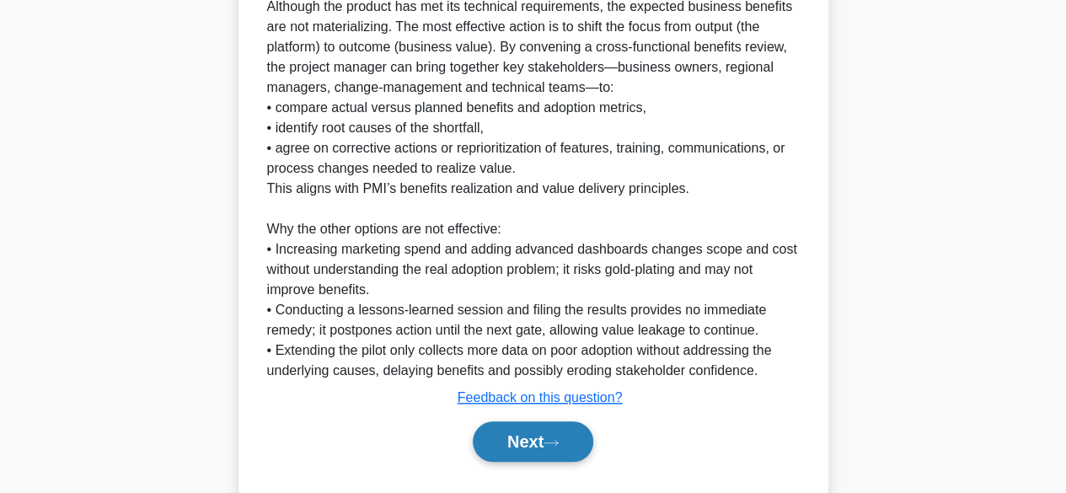
click at [570, 454] on button "Next" at bounding box center [533, 441] width 121 height 40
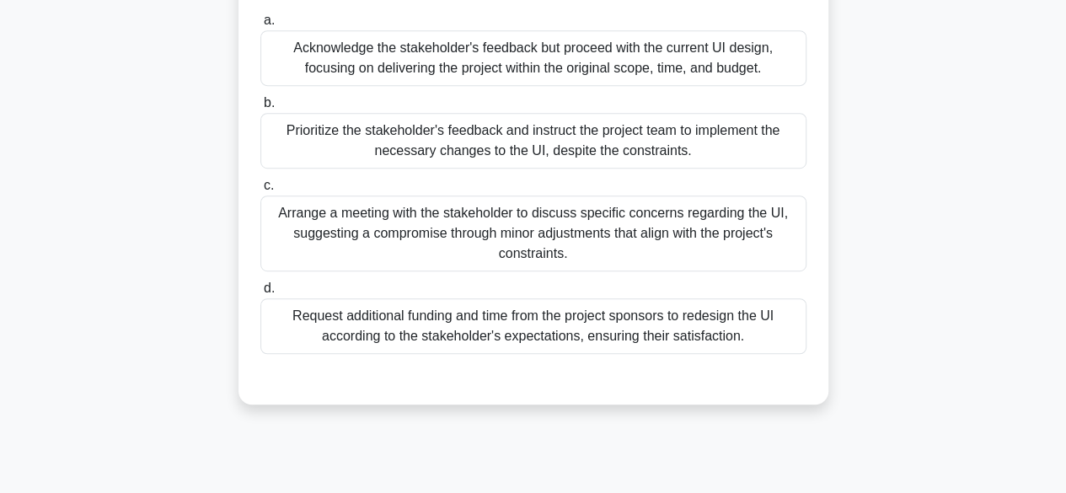
scroll to position [417, 0]
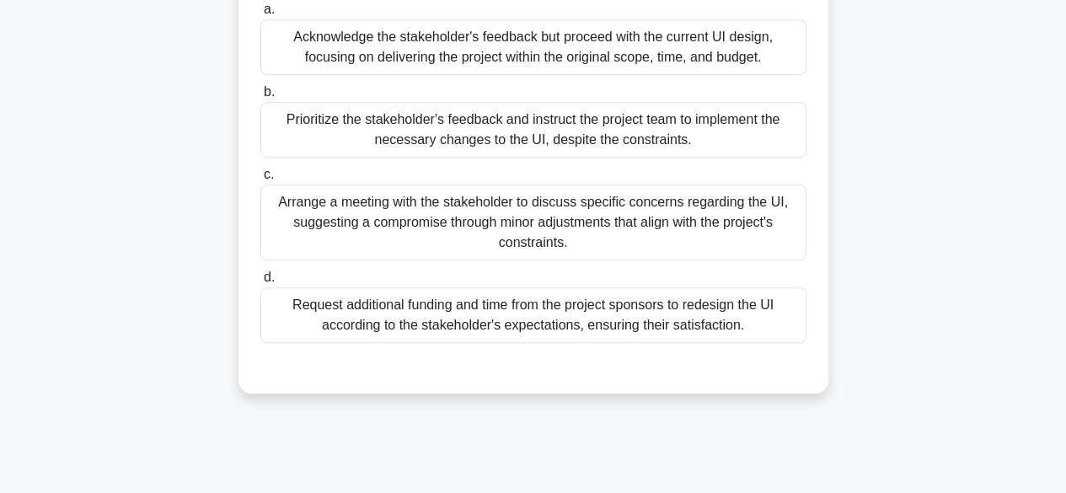
click at [683, 260] on div "Arrange a meeting with the stakeholder to discuss specific concerns regarding t…" at bounding box center [533, 223] width 546 height 76
click at [260, 180] on input "c. Arrange a meeting with the stakeholder to discuss specific concerns regardin…" at bounding box center [260, 174] width 0 height 11
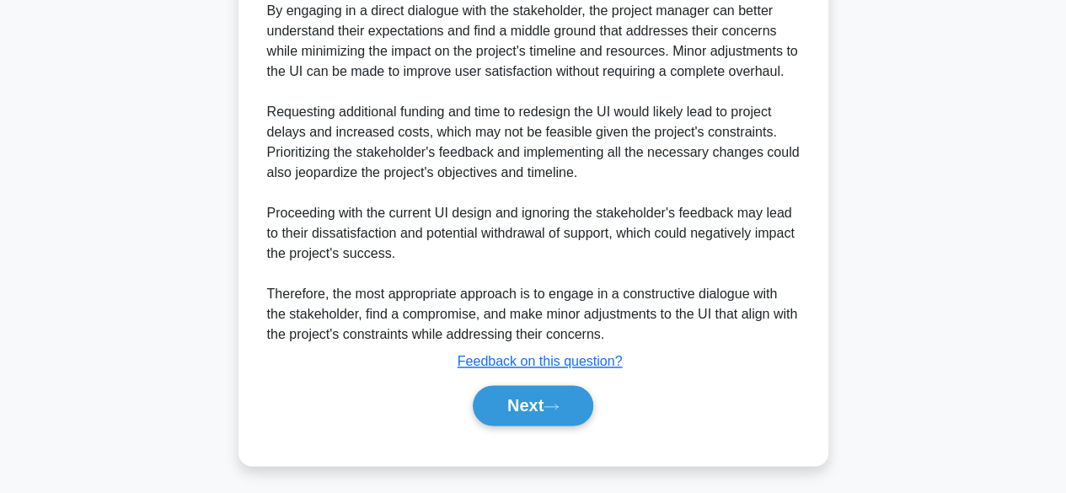
scroll to position [948, 0]
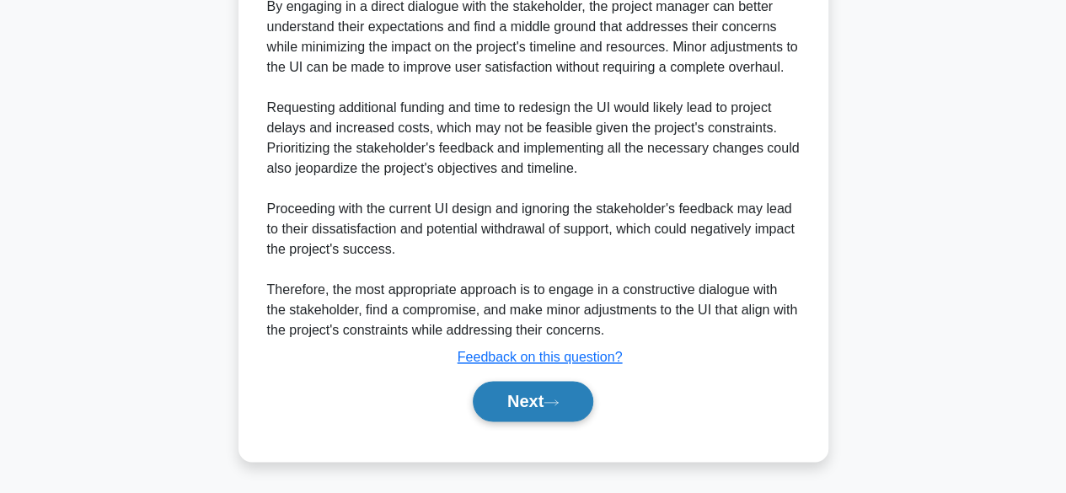
click at [567, 401] on button "Next" at bounding box center [533, 401] width 121 height 40
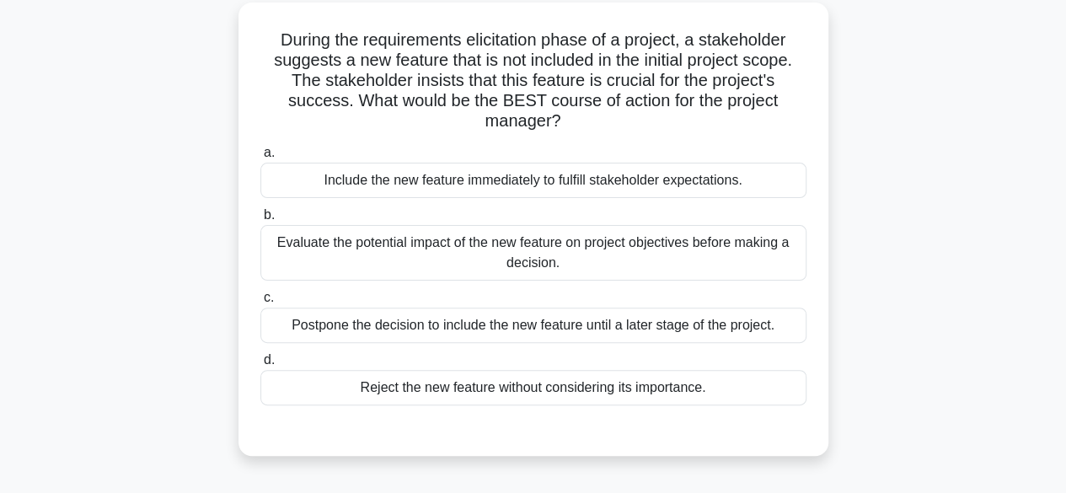
scroll to position [98, 0]
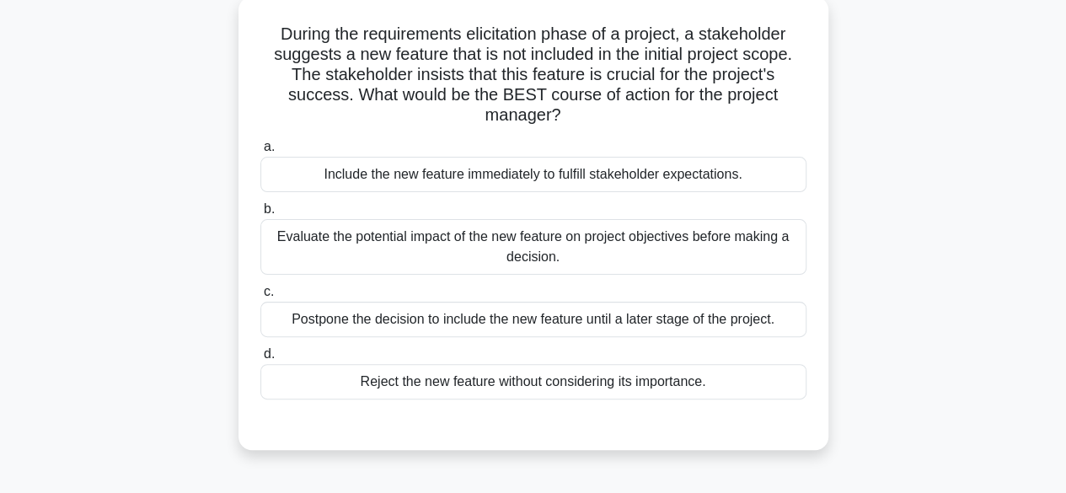
click at [733, 248] on div "Evaluate the potential impact of the new feature on project objectives before m…" at bounding box center [533, 247] width 546 height 56
click at [260, 215] on input "b. Evaluate the potential impact of the new feature on project objectives befor…" at bounding box center [260, 209] width 0 height 11
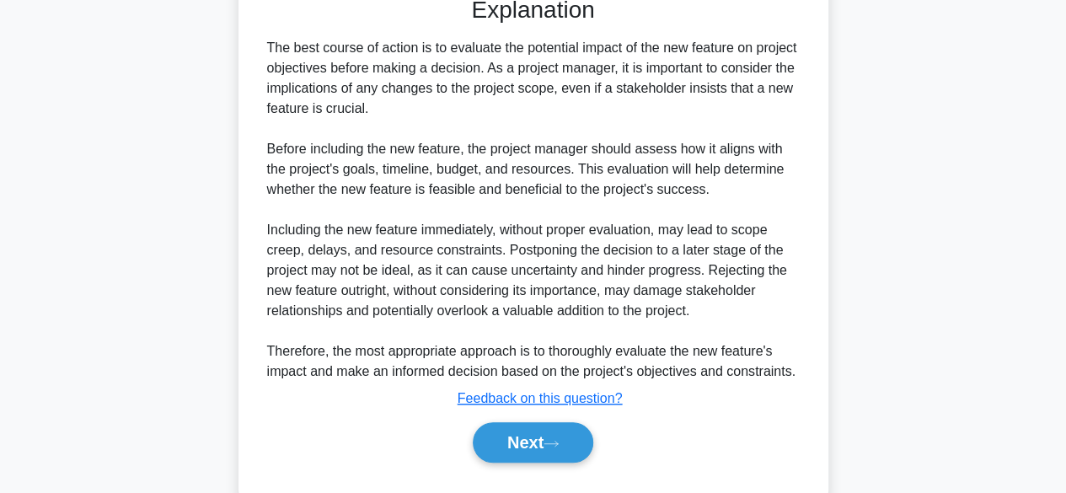
scroll to position [544, 0]
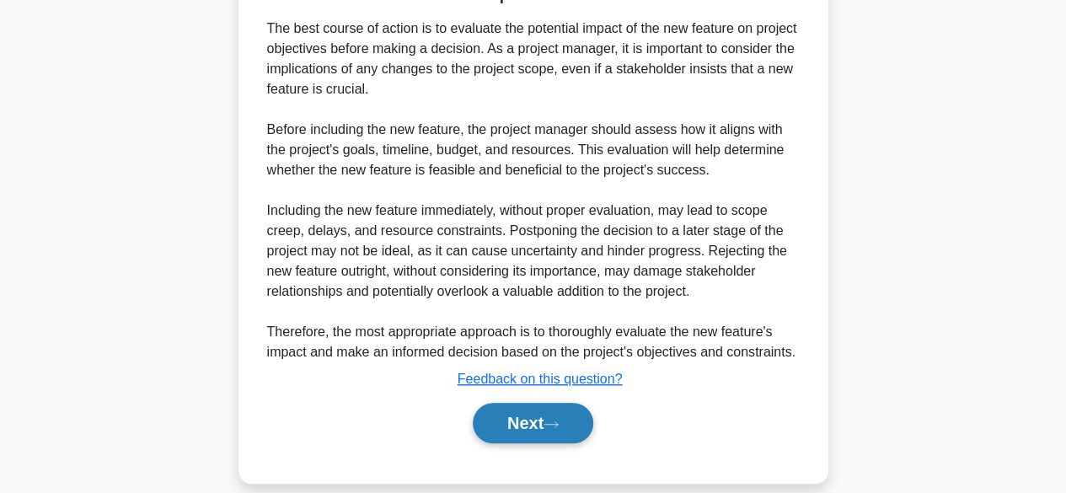
click at [580, 424] on button "Next" at bounding box center [533, 423] width 121 height 40
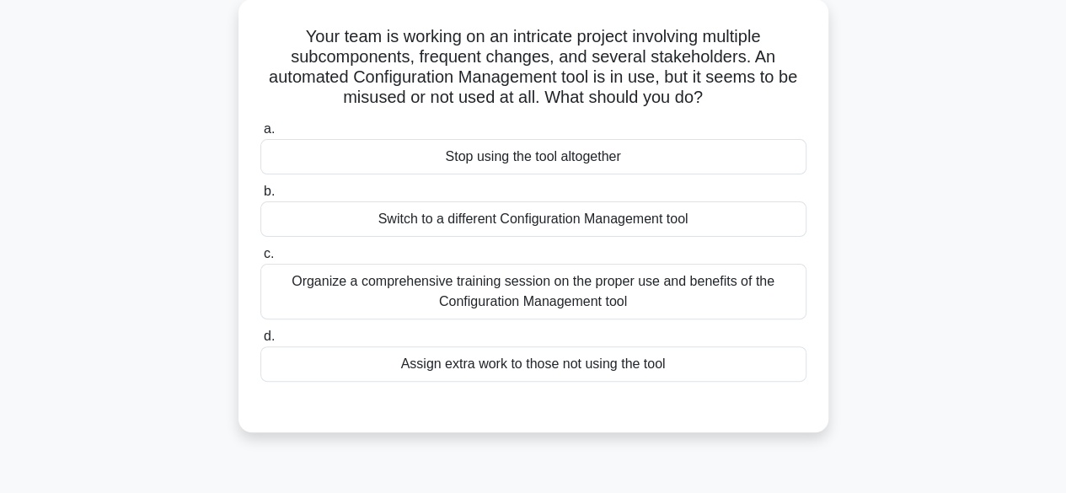
scroll to position [99, 0]
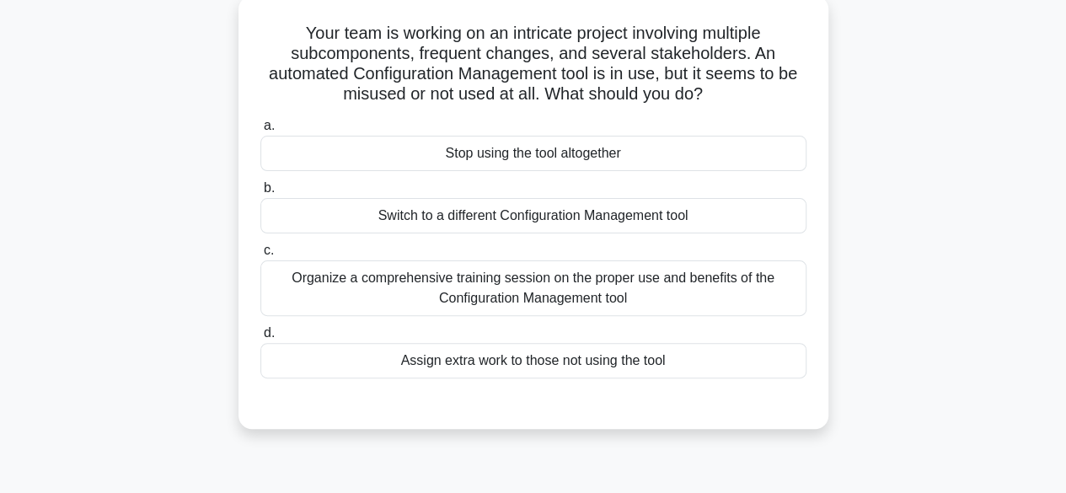
click at [720, 290] on div "Organize a comprehensive training session on the proper use and benefits of the…" at bounding box center [533, 288] width 546 height 56
click at [260, 256] on input "c. Organize a comprehensive training session on the proper use and benefits of …" at bounding box center [260, 250] width 0 height 11
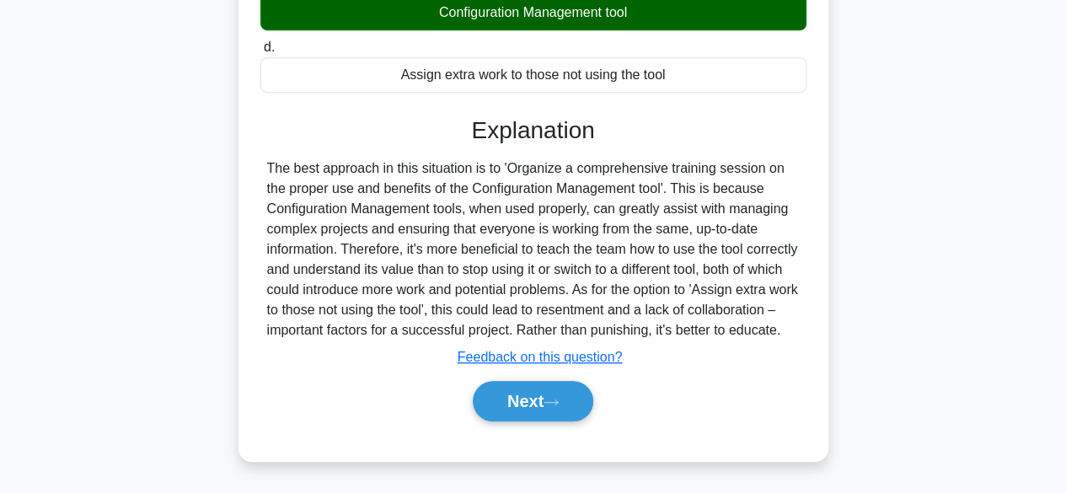
scroll to position [391, 0]
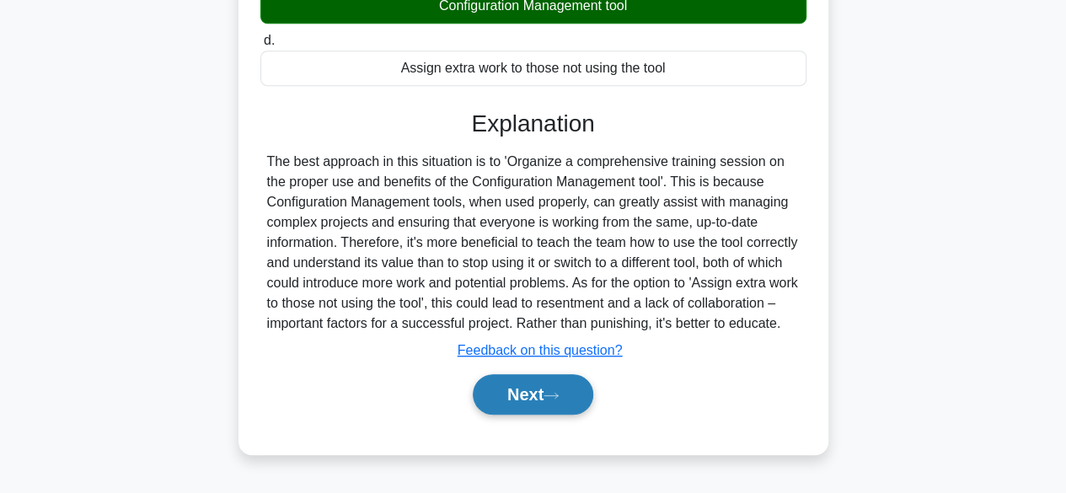
click at [579, 402] on button "Next" at bounding box center [533, 394] width 121 height 40
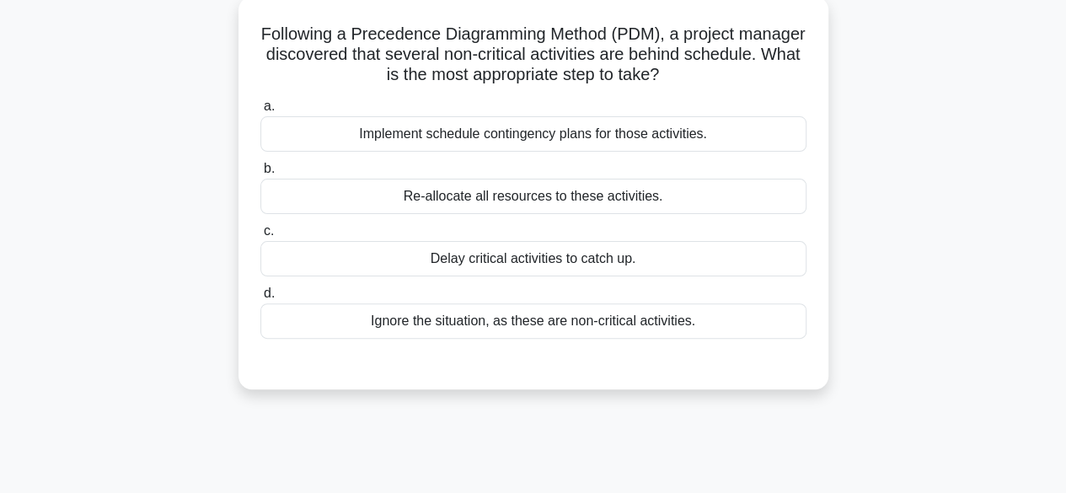
scroll to position [92, 0]
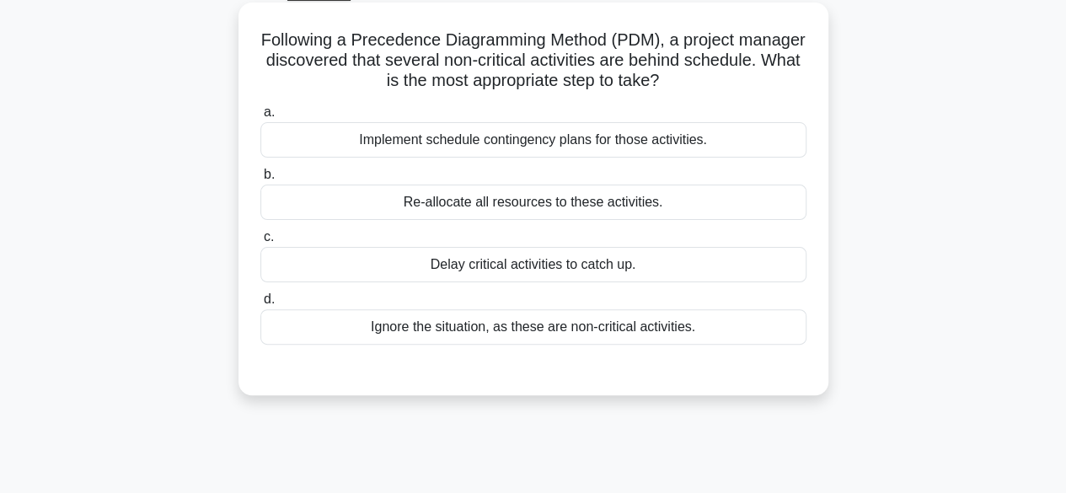
click at [702, 139] on div "Implement schedule contingency plans for those activities." at bounding box center [533, 139] width 546 height 35
click at [260, 118] on input "a. Implement schedule contingency plans for those activities." at bounding box center [260, 112] width 0 height 11
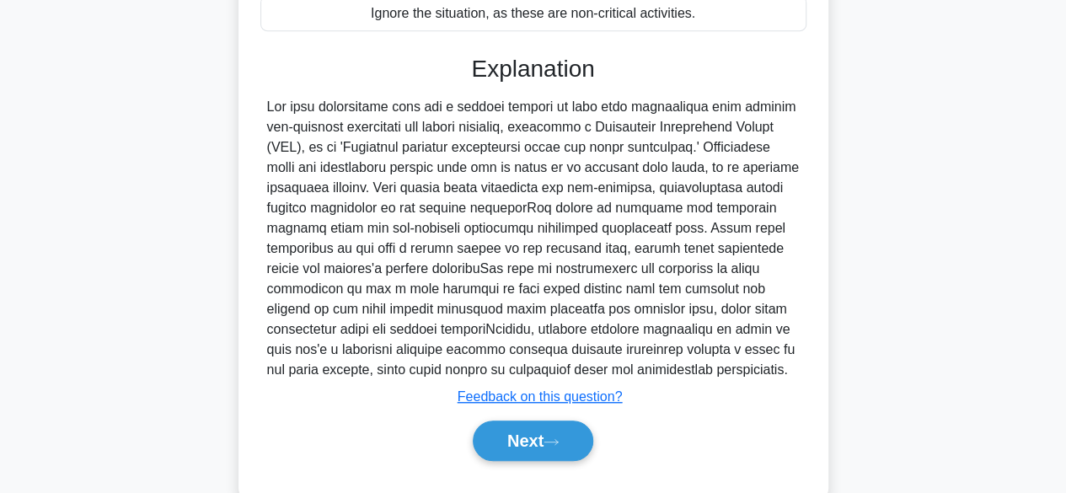
scroll to position [417, 0]
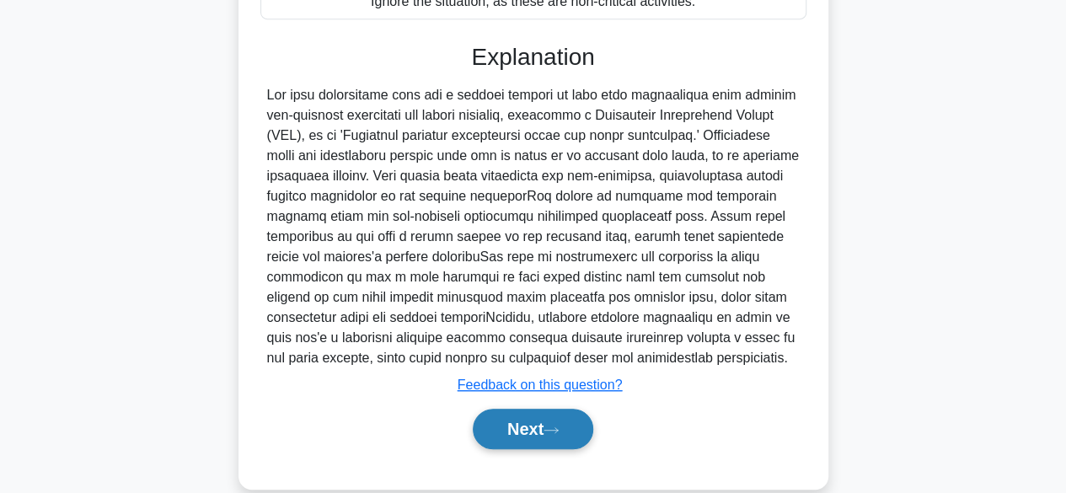
click at [592, 418] on button "Next" at bounding box center [533, 429] width 121 height 40
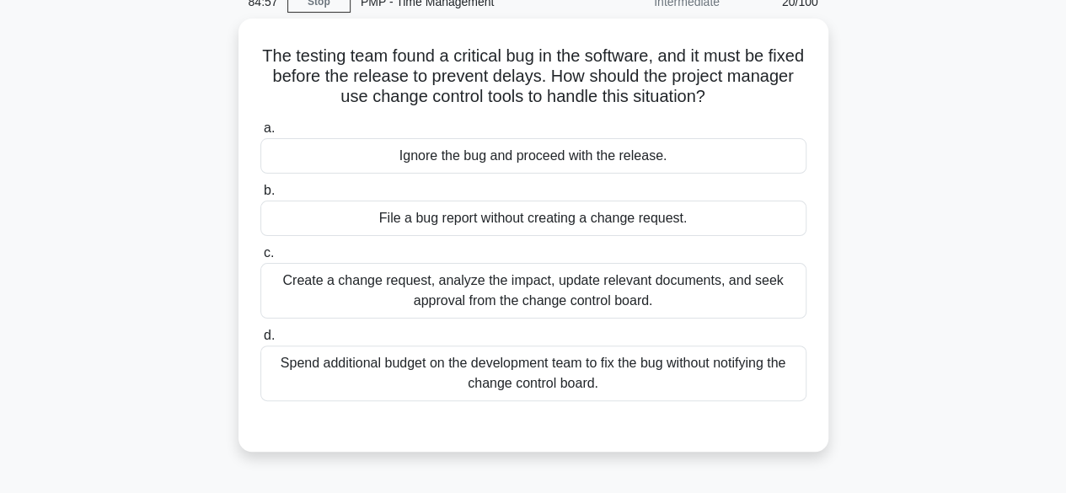
scroll to position [78, 0]
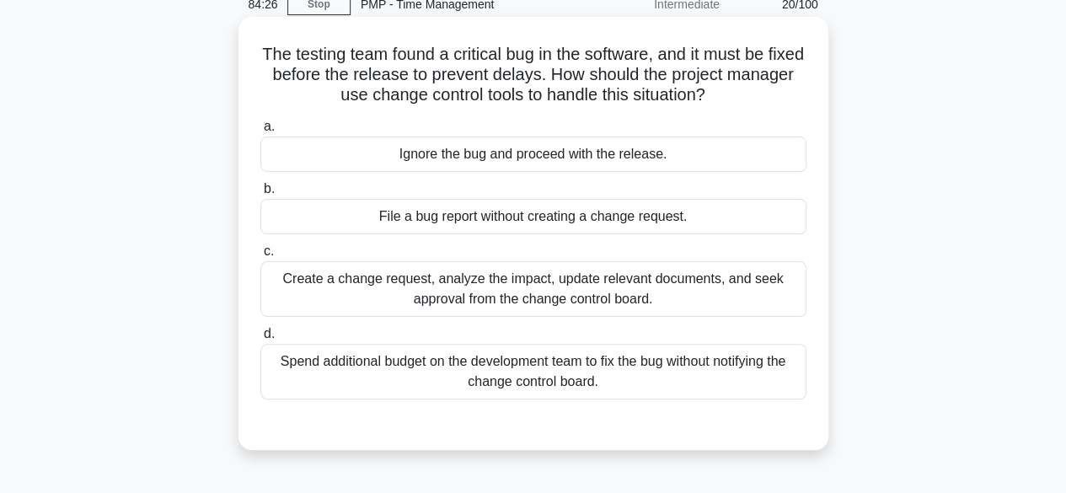
click at [694, 276] on div "Create a change request, analyze the impact, update relevant documents, and see…" at bounding box center [533, 289] width 546 height 56
click at [260, 257] on input "c. Create a change request, analyze the impact, update relevant documents, and …" at bounding box center [260, 251] width 0 height 11
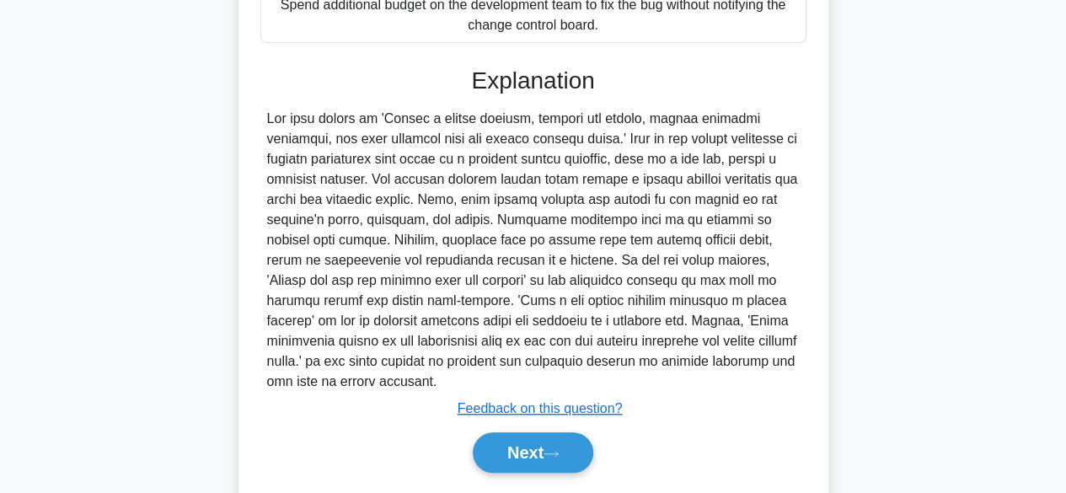
scroll to position [448, 0]
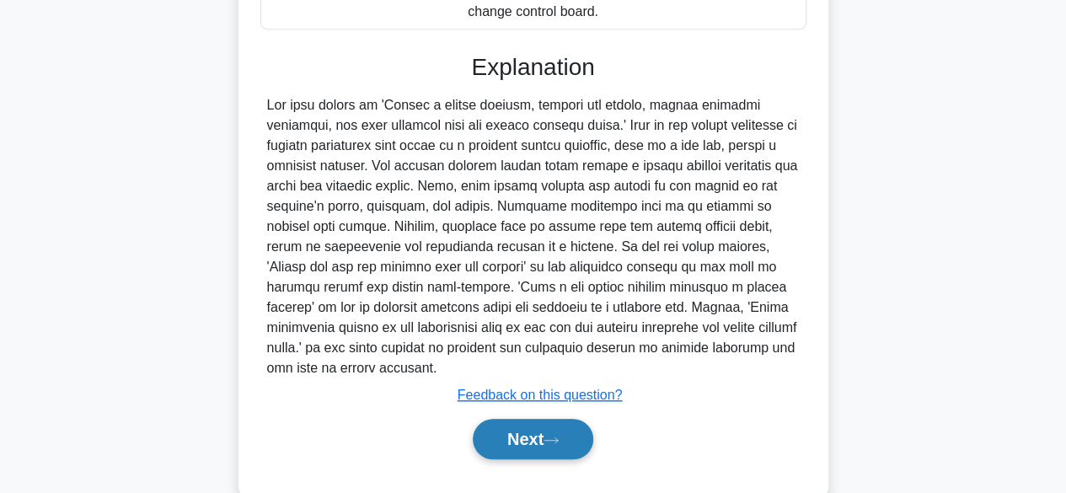
click at [578, 422] on button "Next" at bounding box center [533, 439] width 121 height 40
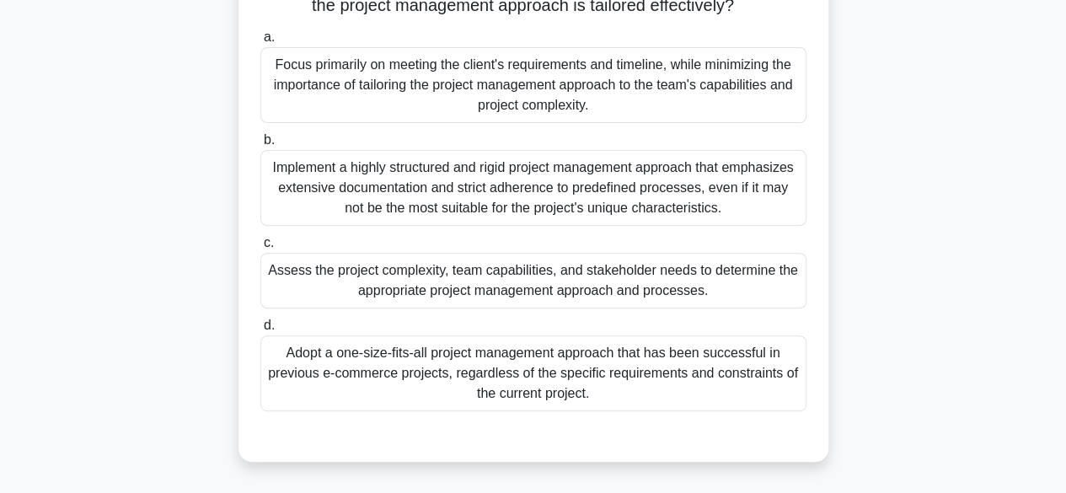
scroll to position [231, 0]
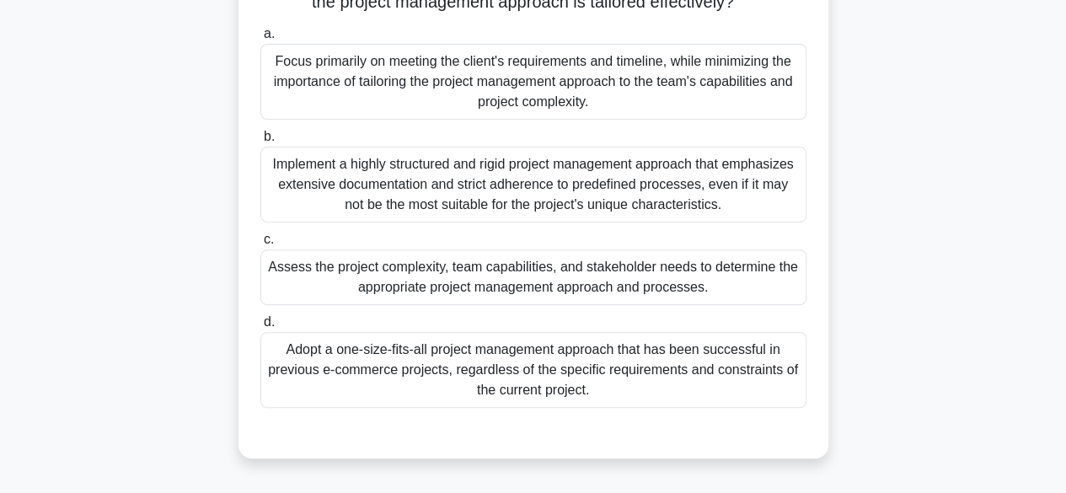
click at [729, 302] on div "Assess the project complexity, team capabilities, and stakeholder needs to dete…" at bounding box center [533, 277] width 546 height 56
click at [260, 245] on input "c. Assess the project complexity, team capabilities, and stakeholder needs to d…" at bounding box center [260, 239] width 0 height 11
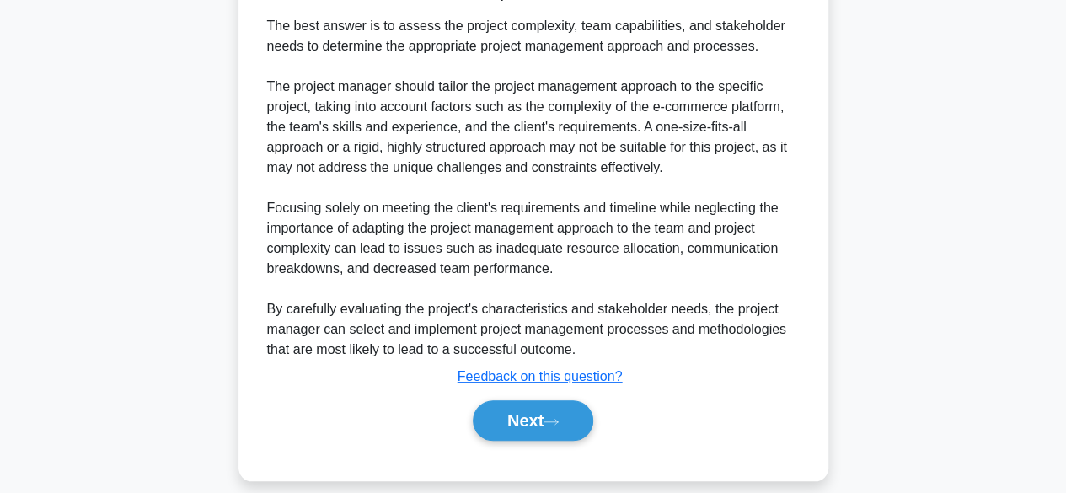
scroll to position [699, 0]
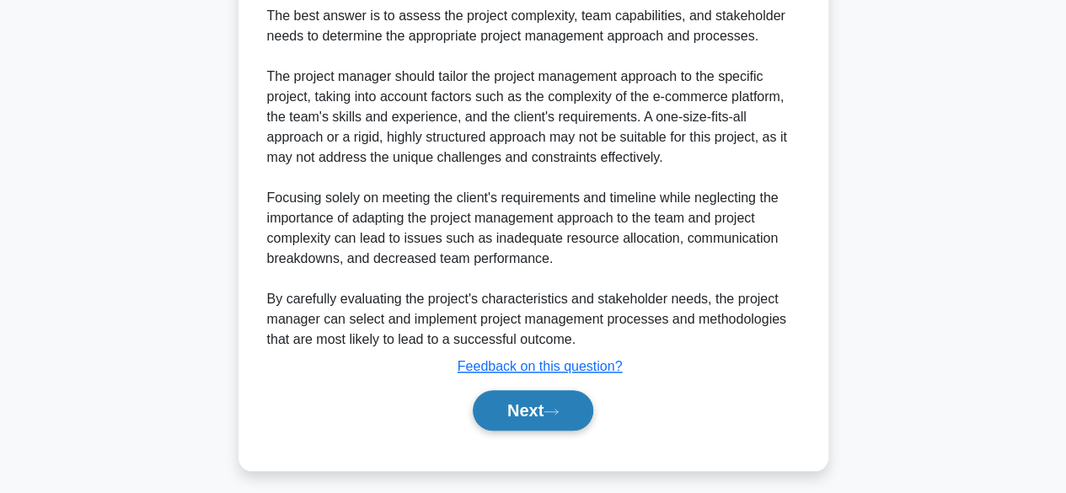
click at [559, 416] on icon at bounding box center [551, 411] width 15 height 9
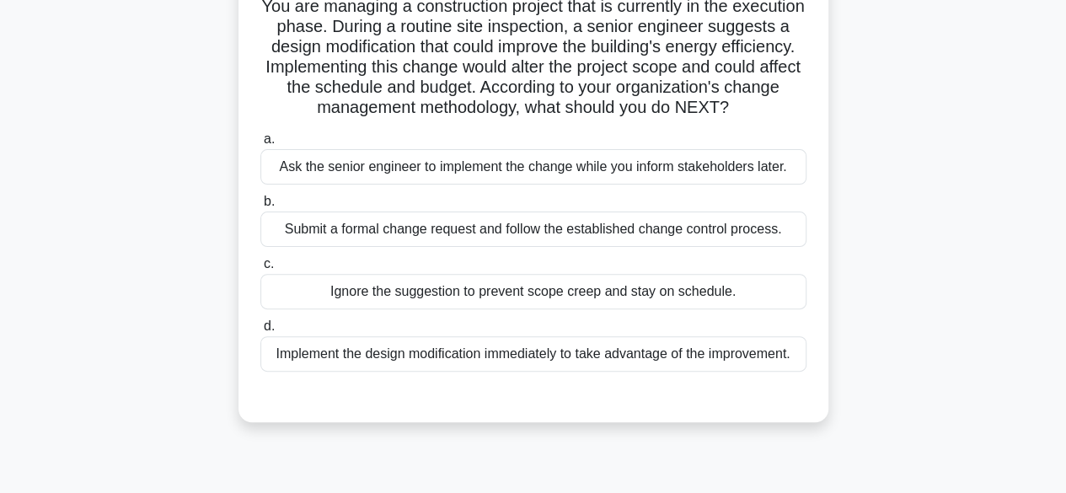
scroll to position [106, 0]
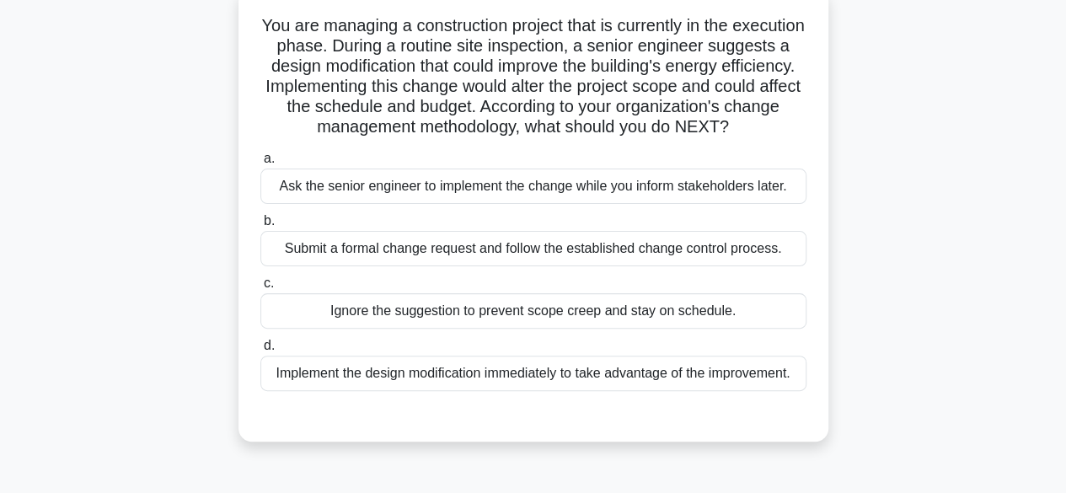
click at [693, 266] on div "Submit a formal change request and follow the established change control proces…" at bounding box center [533, 248] width 546 height 35
click at [260, 227] on input "b. Submit a formal change request and follow the established change control pro…" at bounding box center [260, 221] width 0 height 11
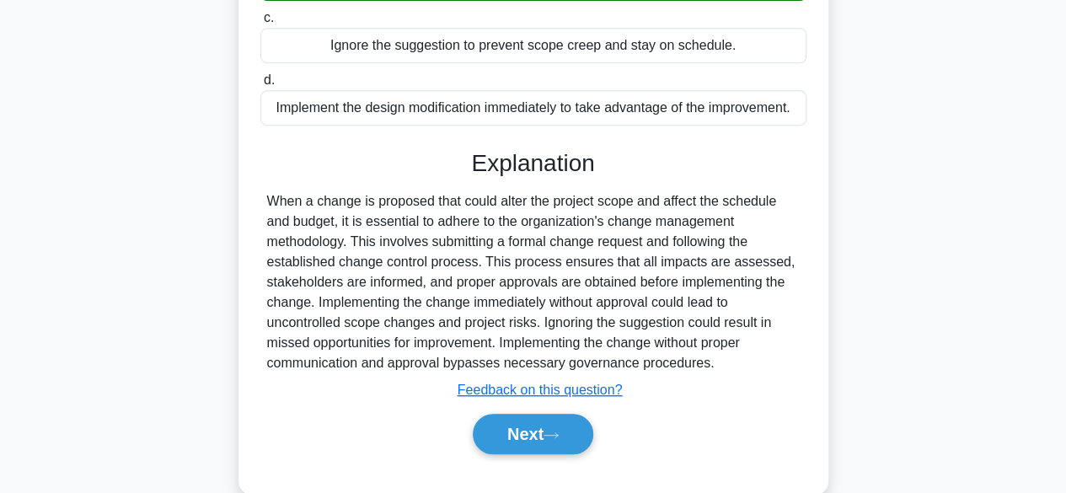
scroll to position [422, 0]
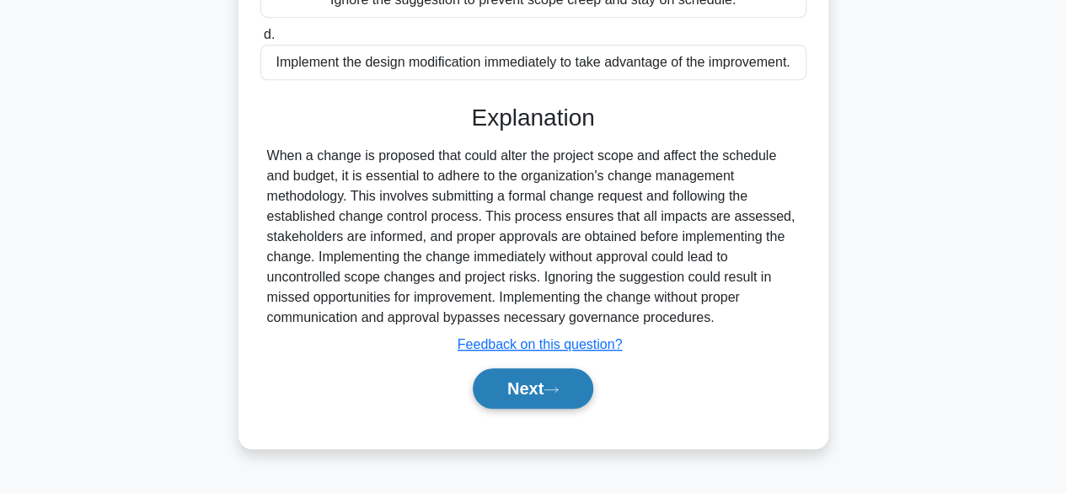
click at [579, 397] on button "Next" at bounding box center [533, 388] width 121 height 40
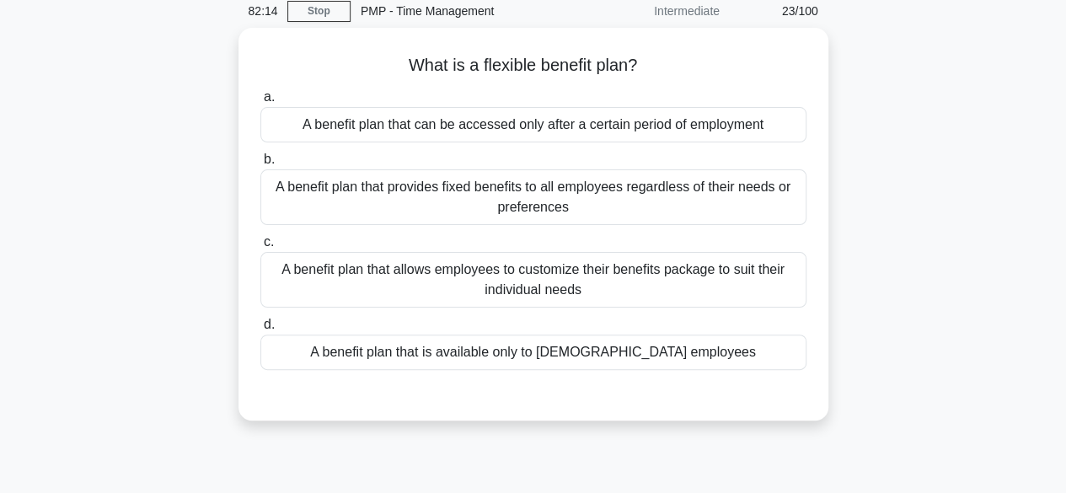
scroll to position [72, 0]
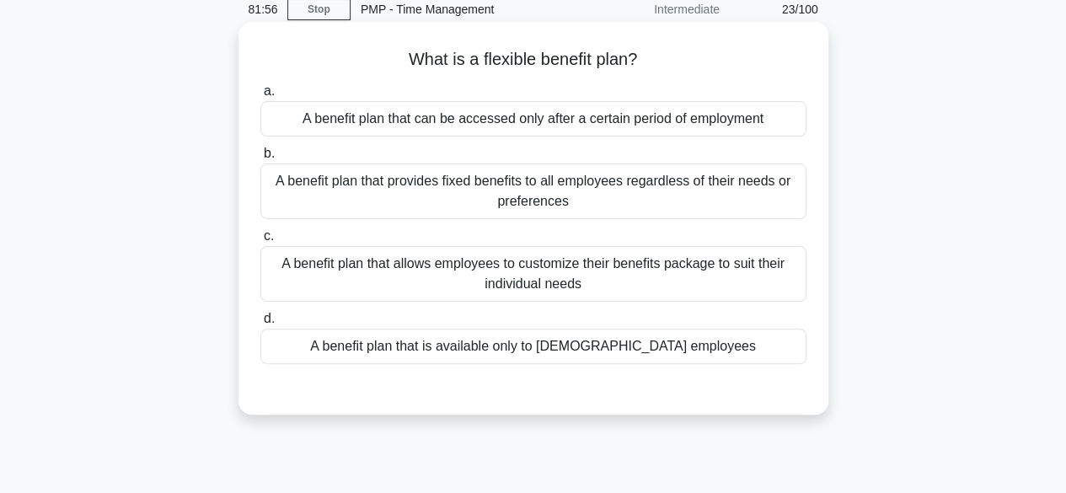
click at [610, 267] on div "A benefit plan that allows employees to customize their benefits package to sui…" at bounding box center [533, 274] width 546 height 56
click at [260, 242] on input "c. A benefit plan that allows employees to customize their benefits package to …" at bounding box center [260, 236] width 0 height 11
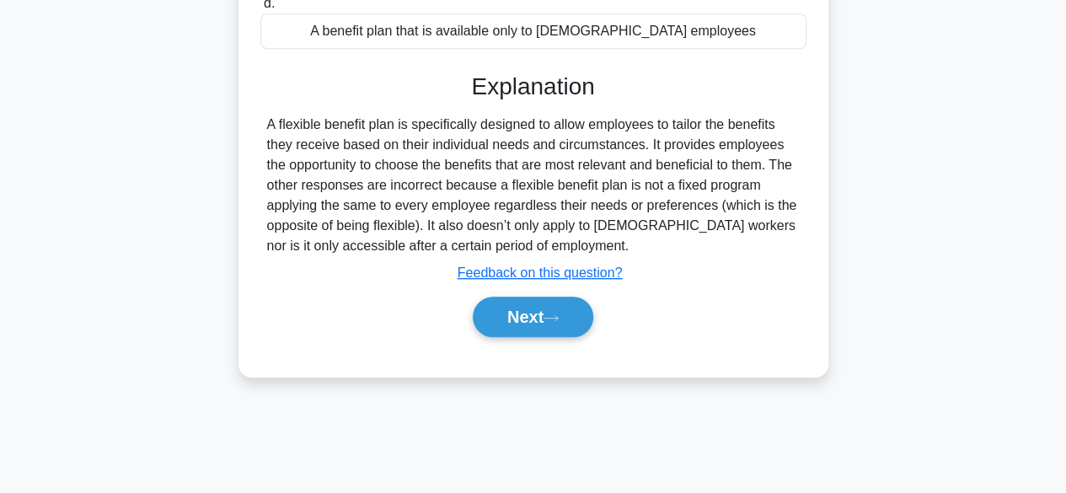
scroll to position [393, 0]
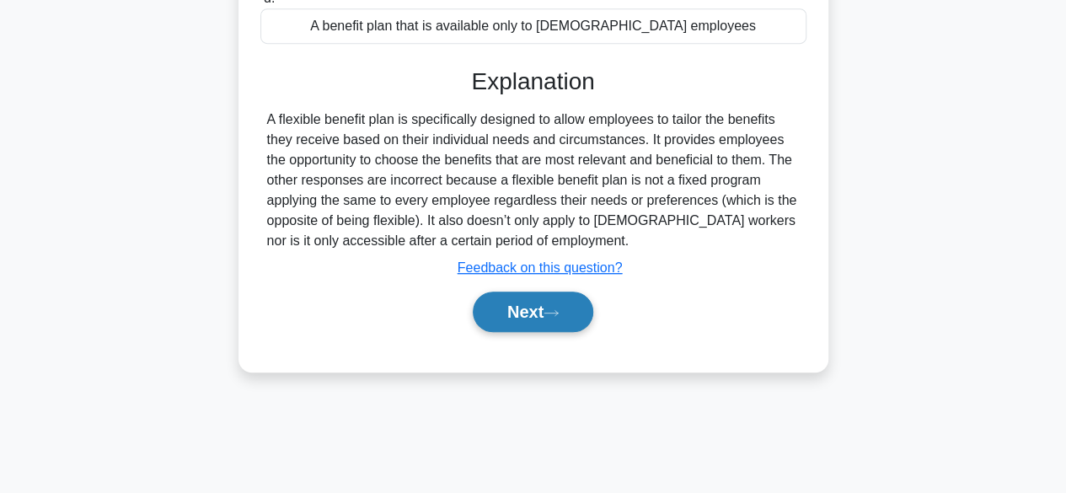
click at [548, 308] on button "Next" at bounding box center [533, 312] width 121 height 40
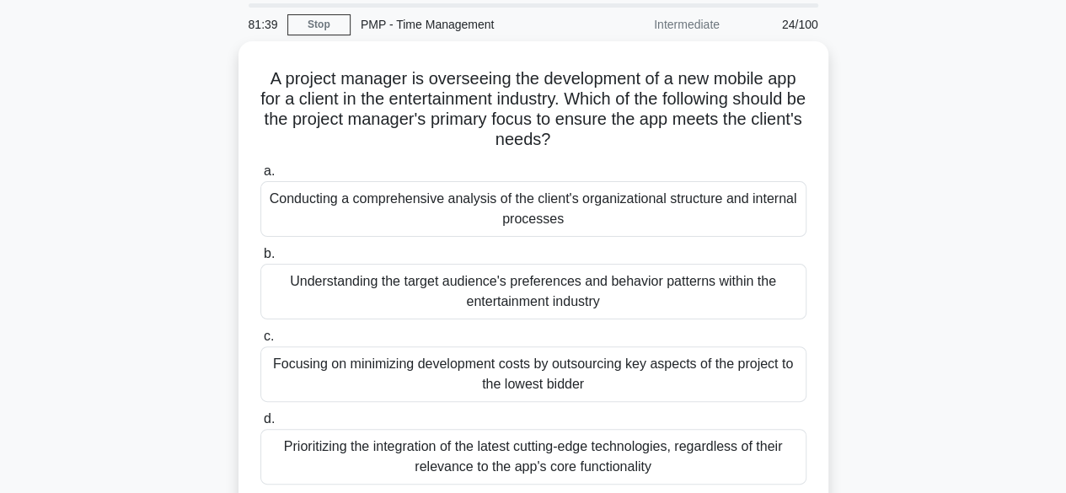
scroll to position [56, 0]
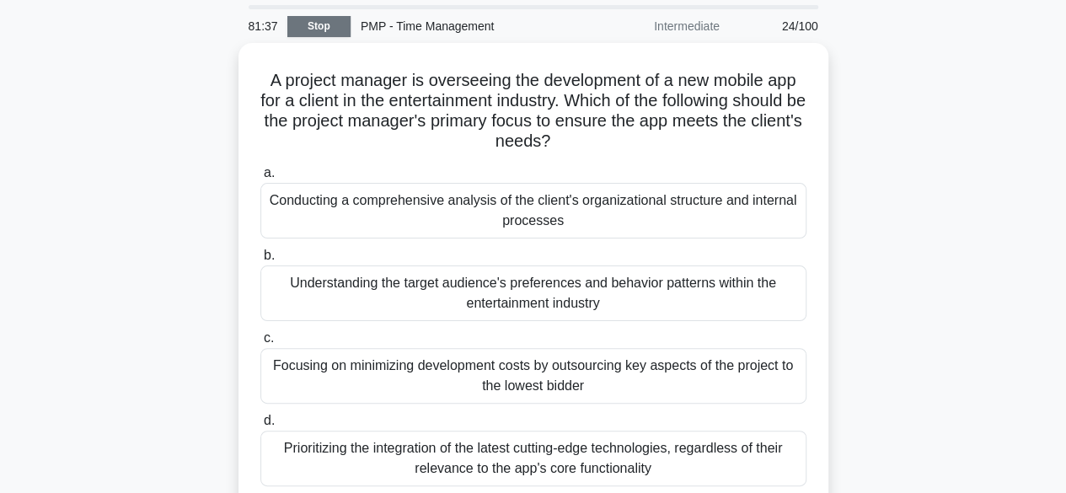
click at [319, 24] on link "Stop" at bounding box center [318, 26] width 63 height 21
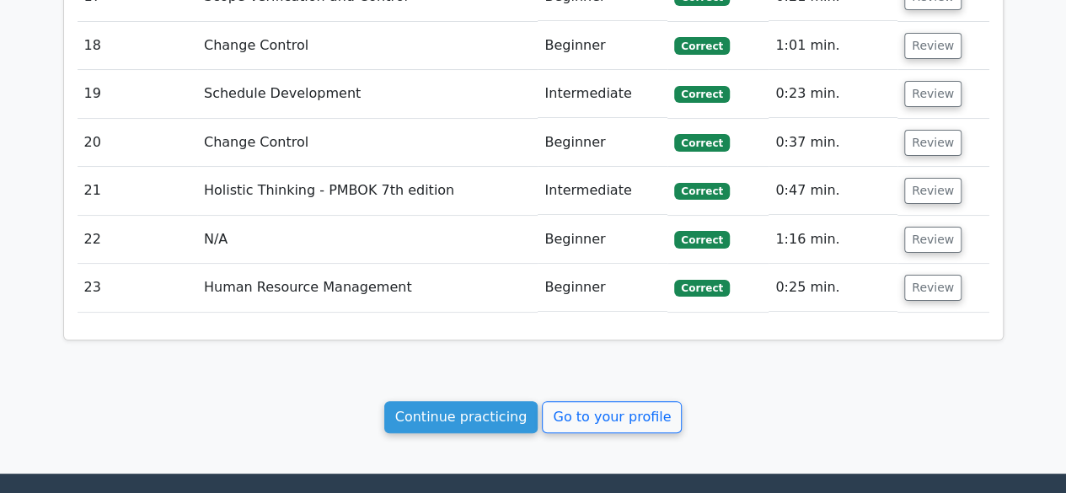
scroll to position [3248, 0]
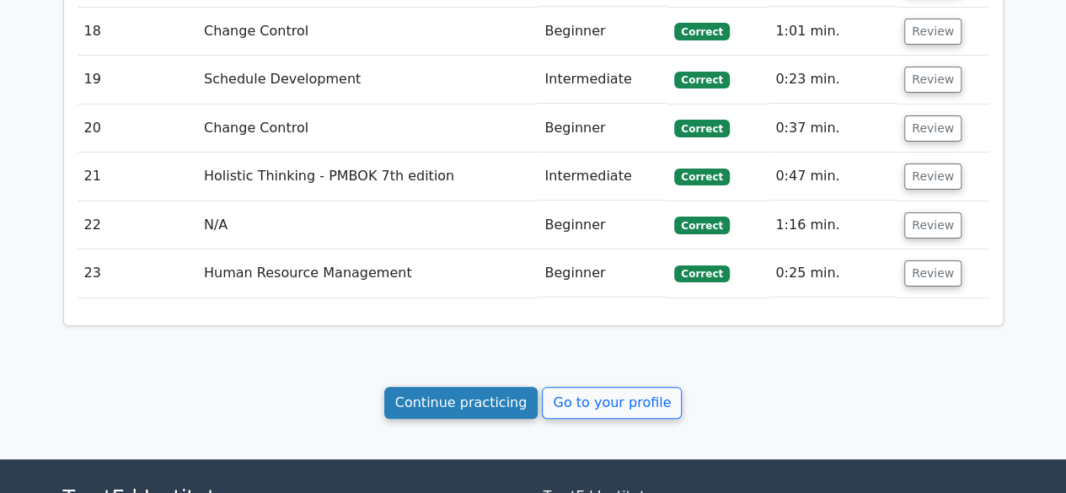
click at [484, 387] on link "Continue practicing" at bounding box center [461, 403] width 154 height 32
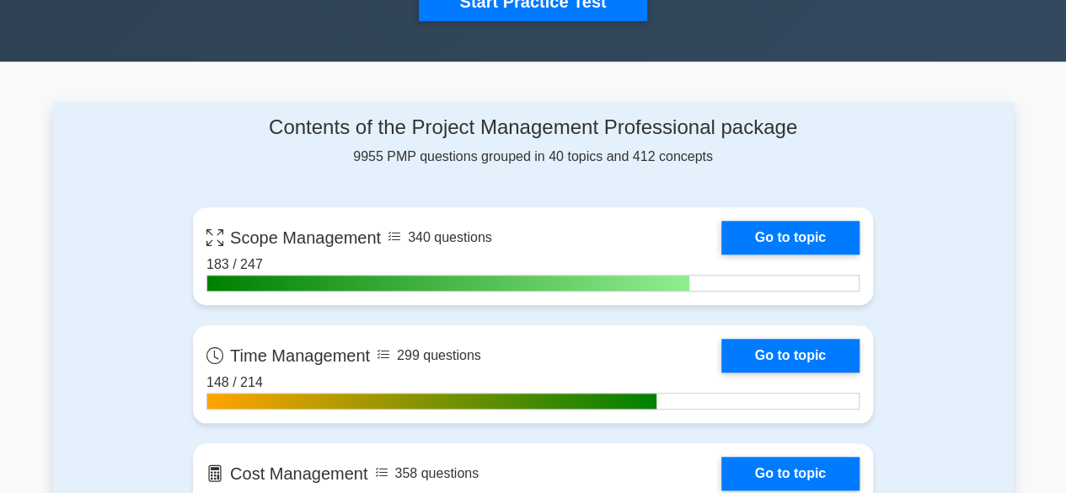
scroll to position [694, 0]
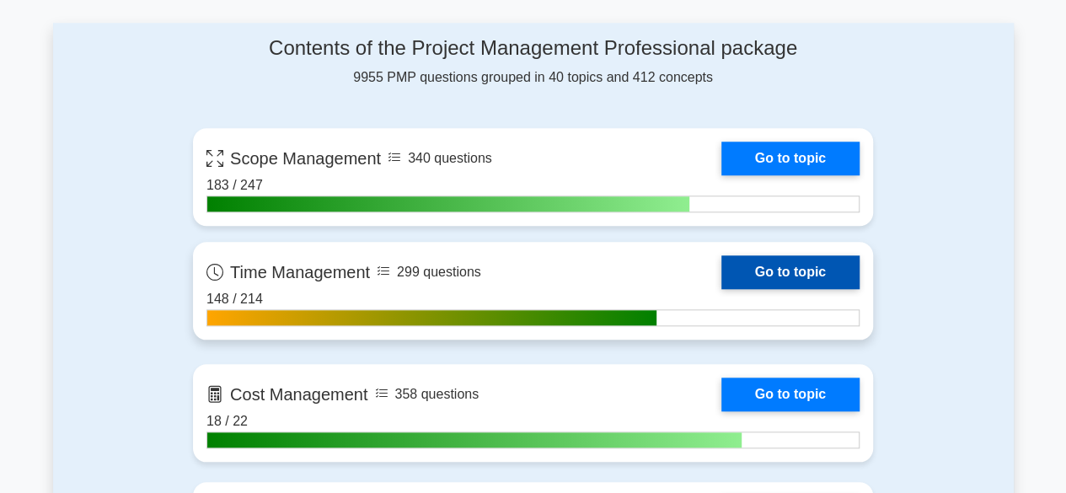
click at [795, 274] on link "Go to topic" at bounding box center [790, 272] width 138 height 34
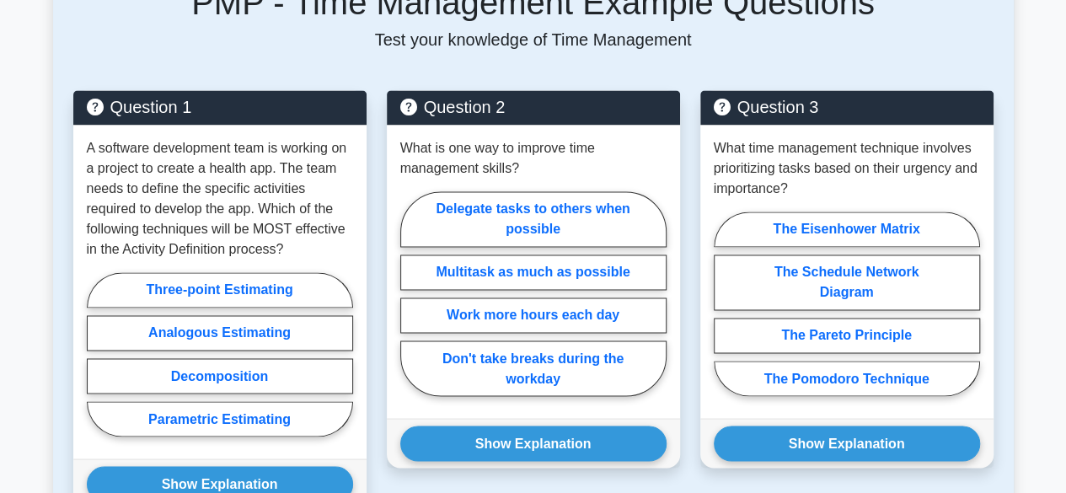
scroll to position [1246, 0]
